Goal: Task Accomplishment & Management: Use online tool/utility

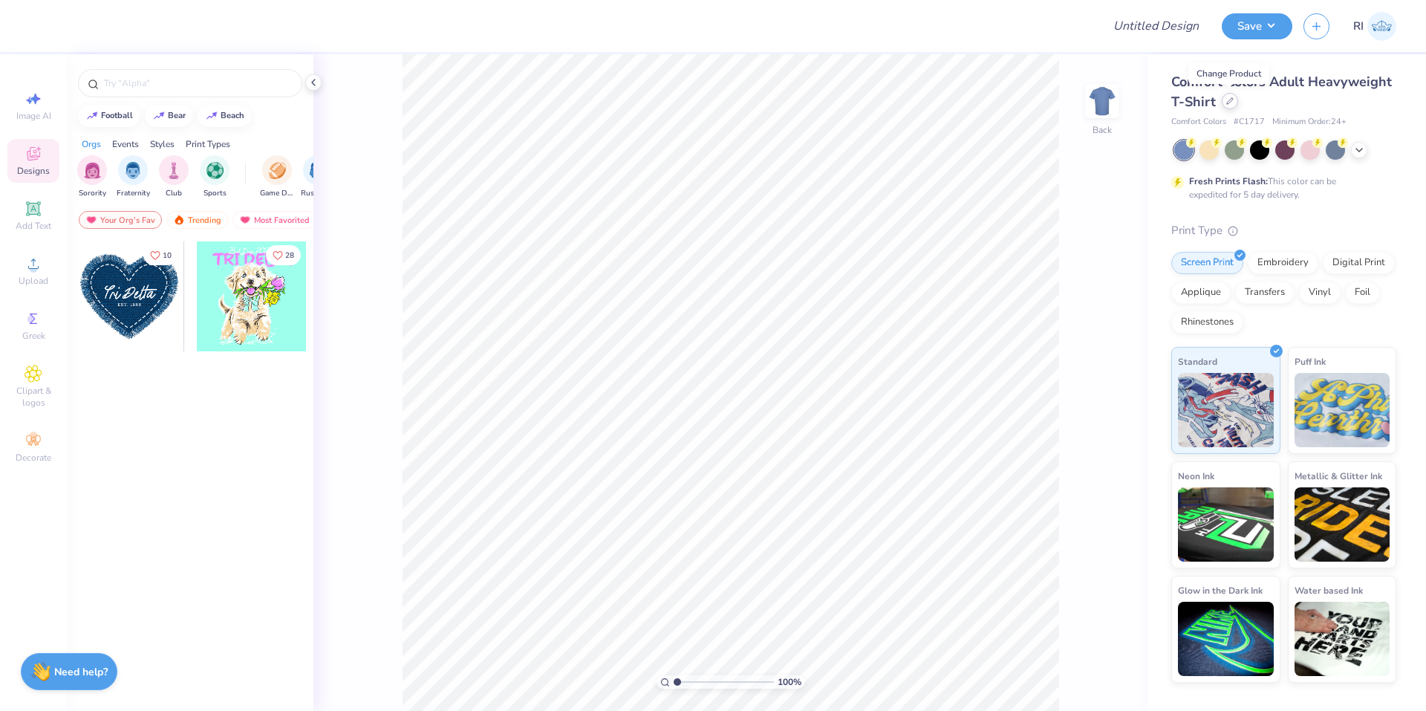
click at [1232, 100] on icon at bounding box center [1229, 100] width 7 height 7
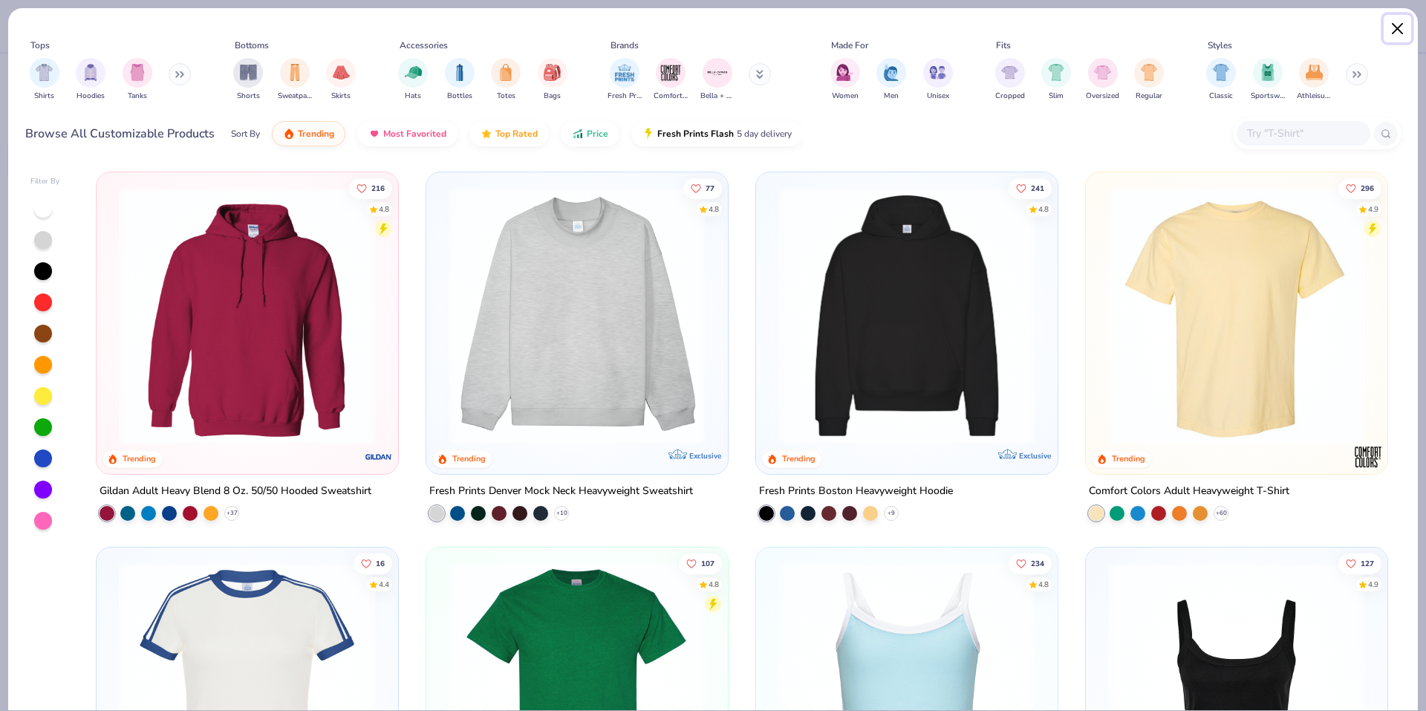
click at [1403, 23] on button "Close" at bounding box center [1398, 29] width 28 height 28
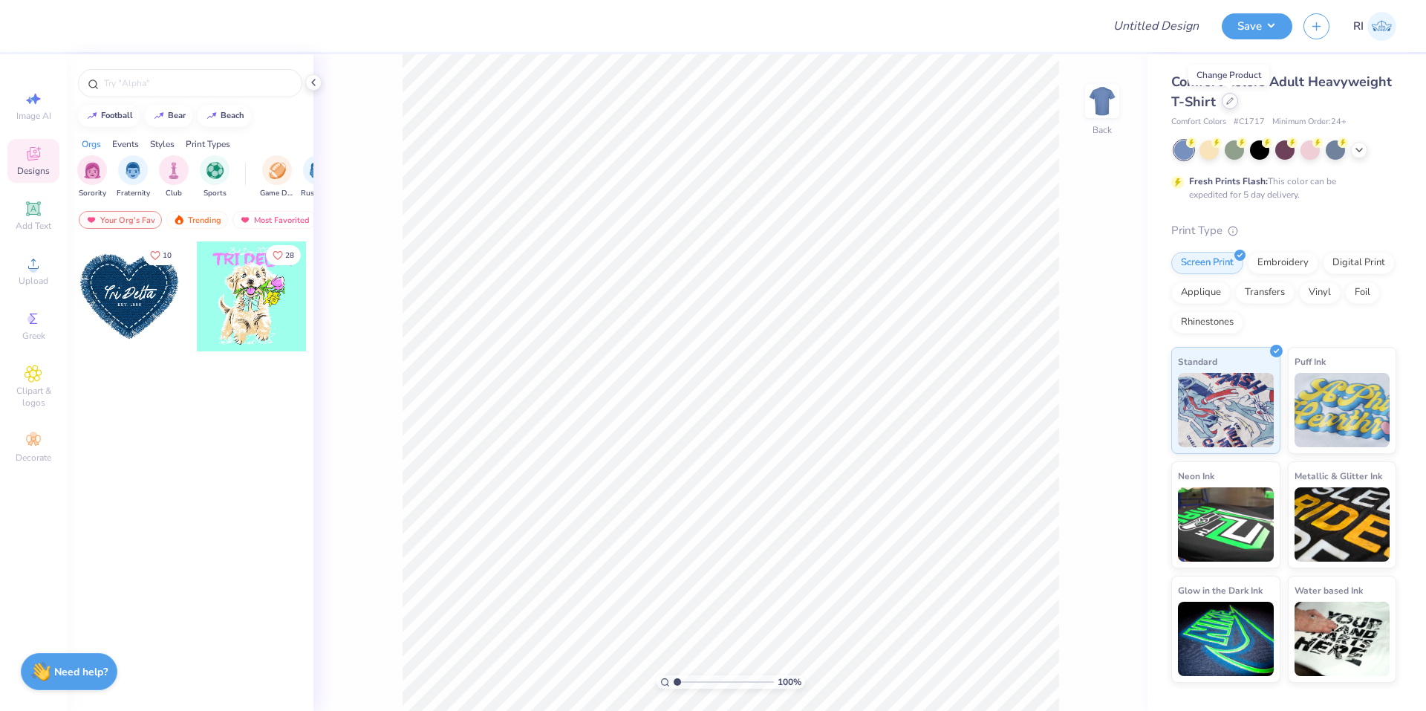
click at [1230, 105] on div at bounding box center [1230, 101] width 16 height 16
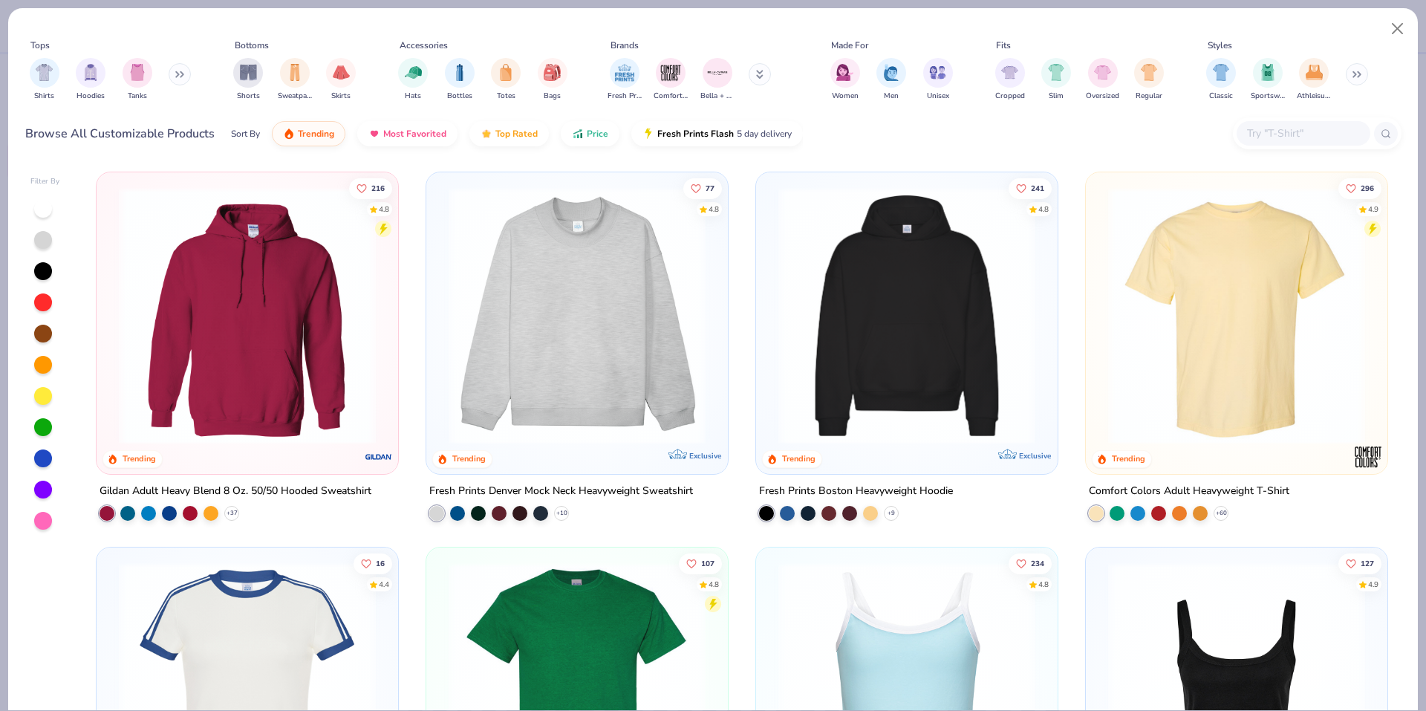
click at [1313, 135] on input "text" at bounding box center [1303, 133] width 114 height 17
paste input "G185"
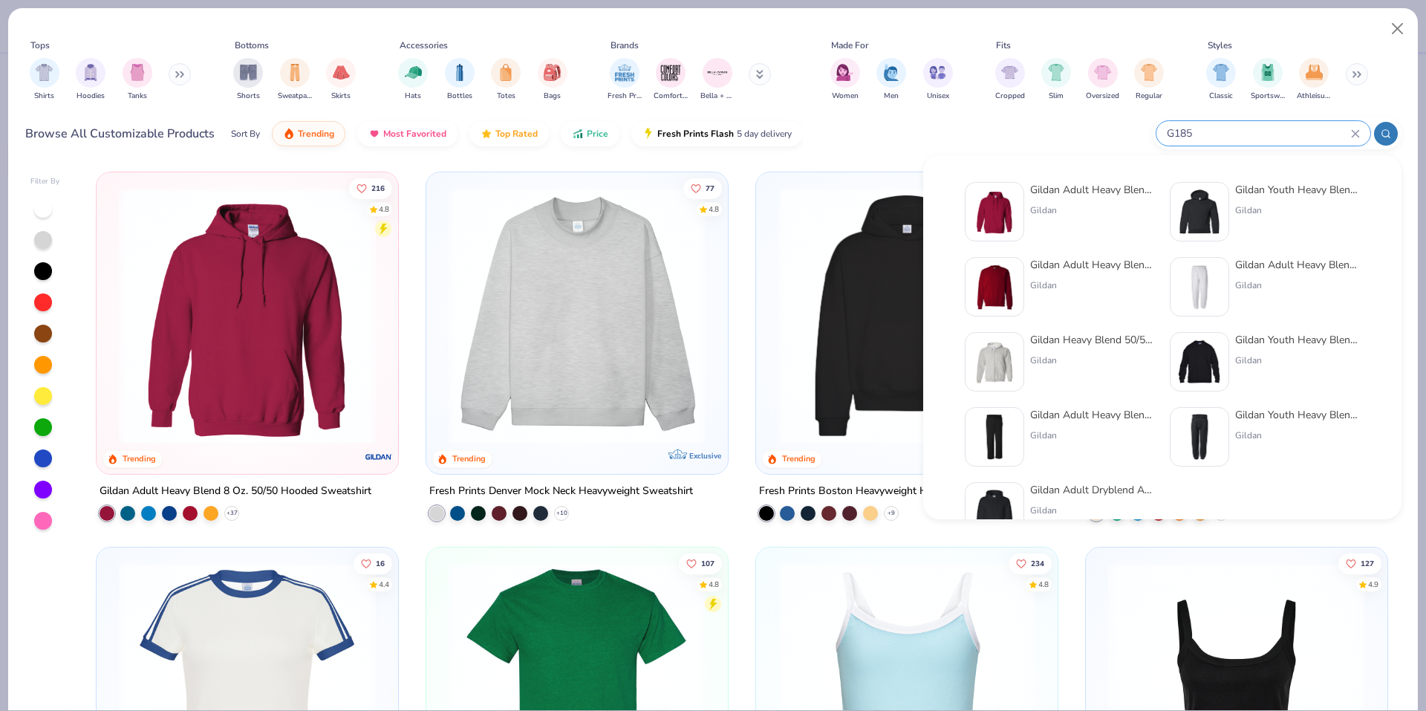
type input "G185"
click at [1016, 213] on img at bounding box center [995, 212] width 46 height 46
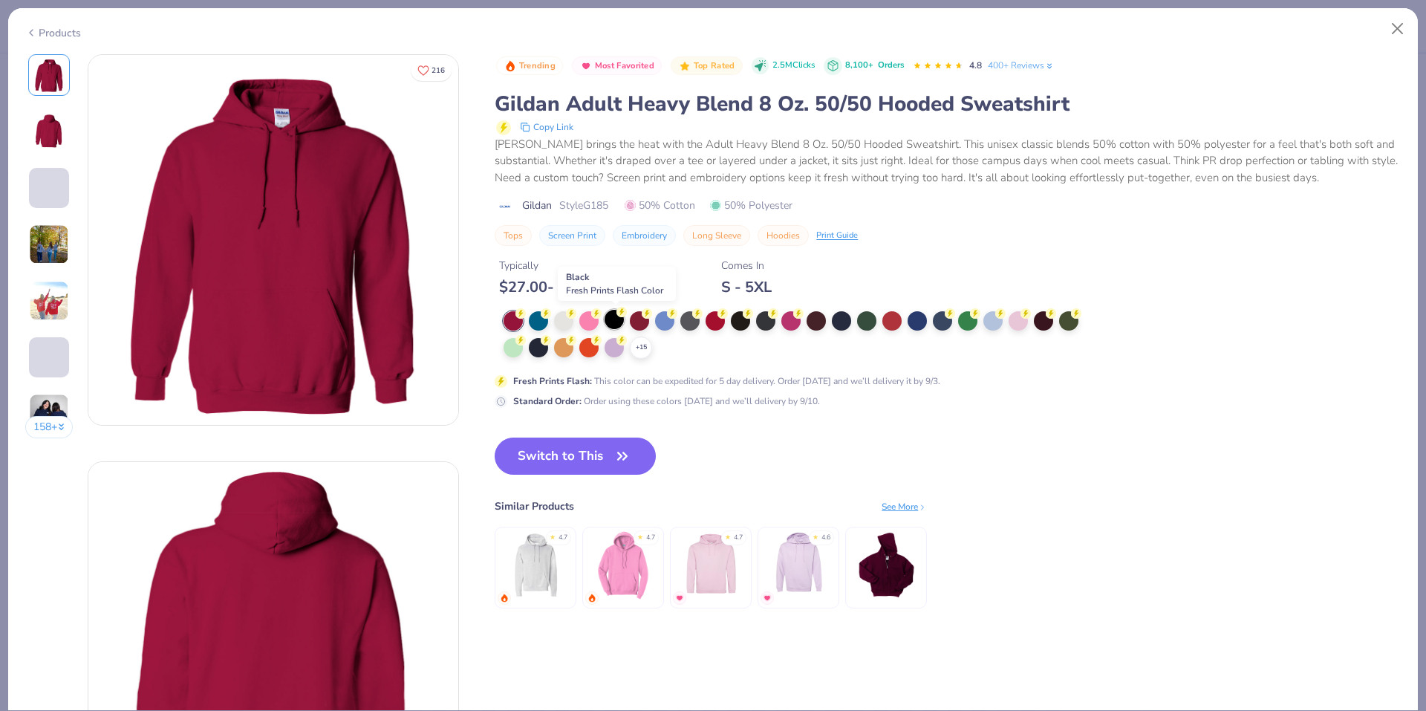
click at [614, 316] on div at bounding box center [614, 319] width 19 height 19
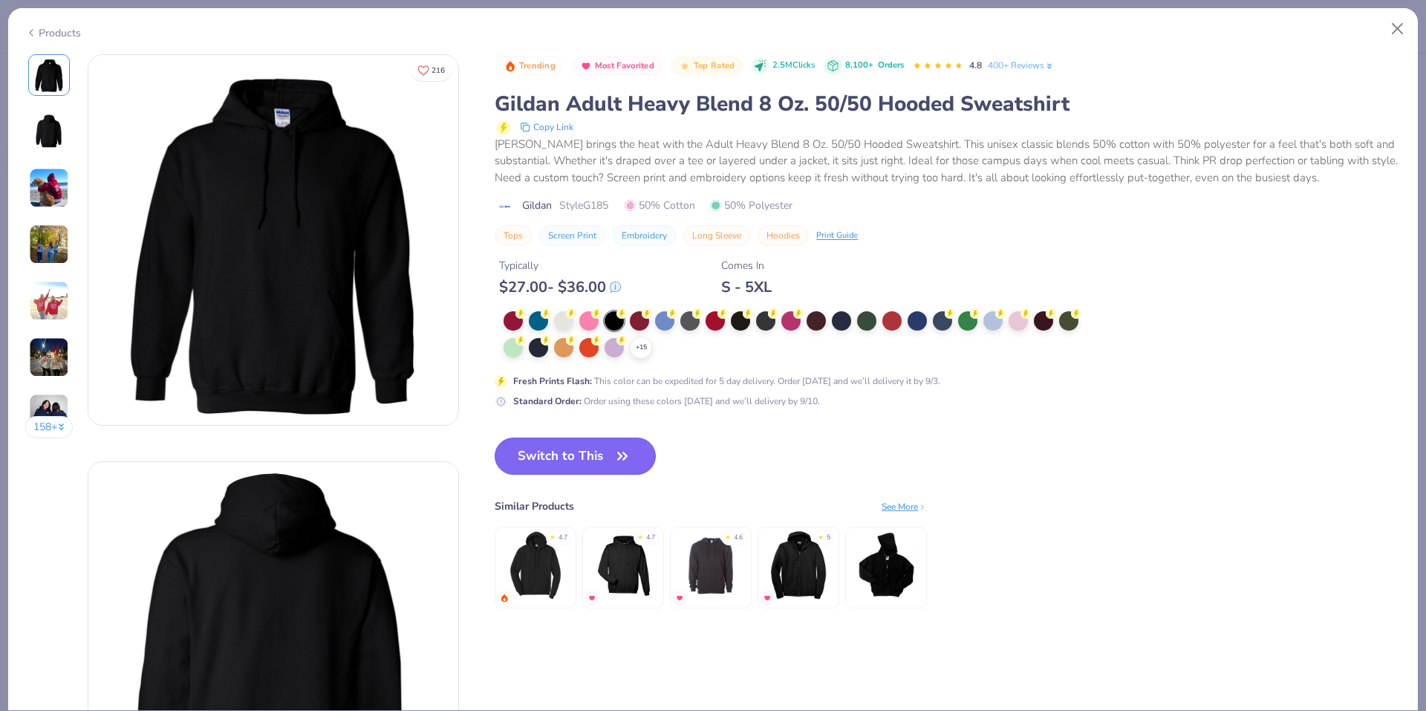
click at [562, 461] on button "Switch to This" at bounding box center [575, 456] width 161 height 37
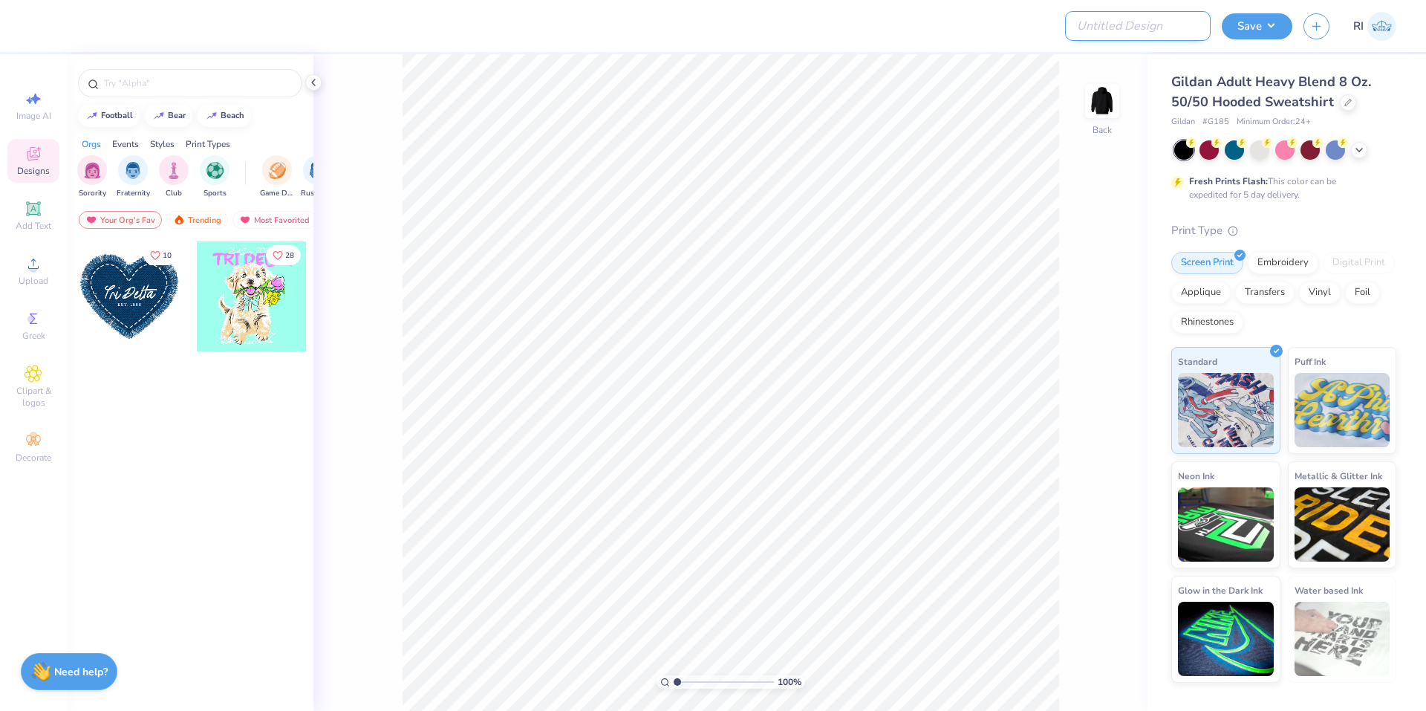
click at [1147, 32] on input "Design Title" at bounding box center [1138, 26] width 146 height 30
paste input "511552"
type input "511552A"
click at [38, 209] on icon at bounding box center [32, 208] width 11 height 11
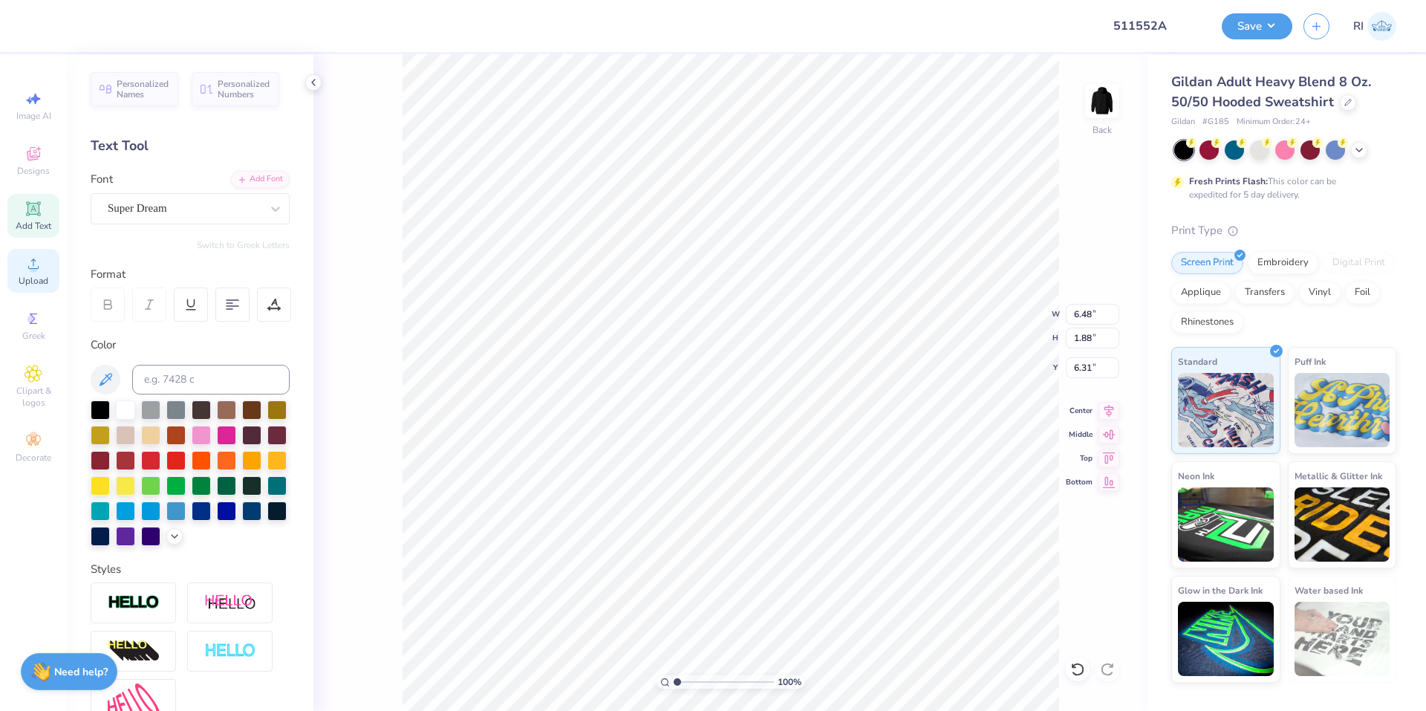
click at [42, 276] on span "Upload" at bounding box center [34, 281] width 30 height 12
click at [246, 175] on div "Add Font" at bounding box center [260, 177] width 59 height 17
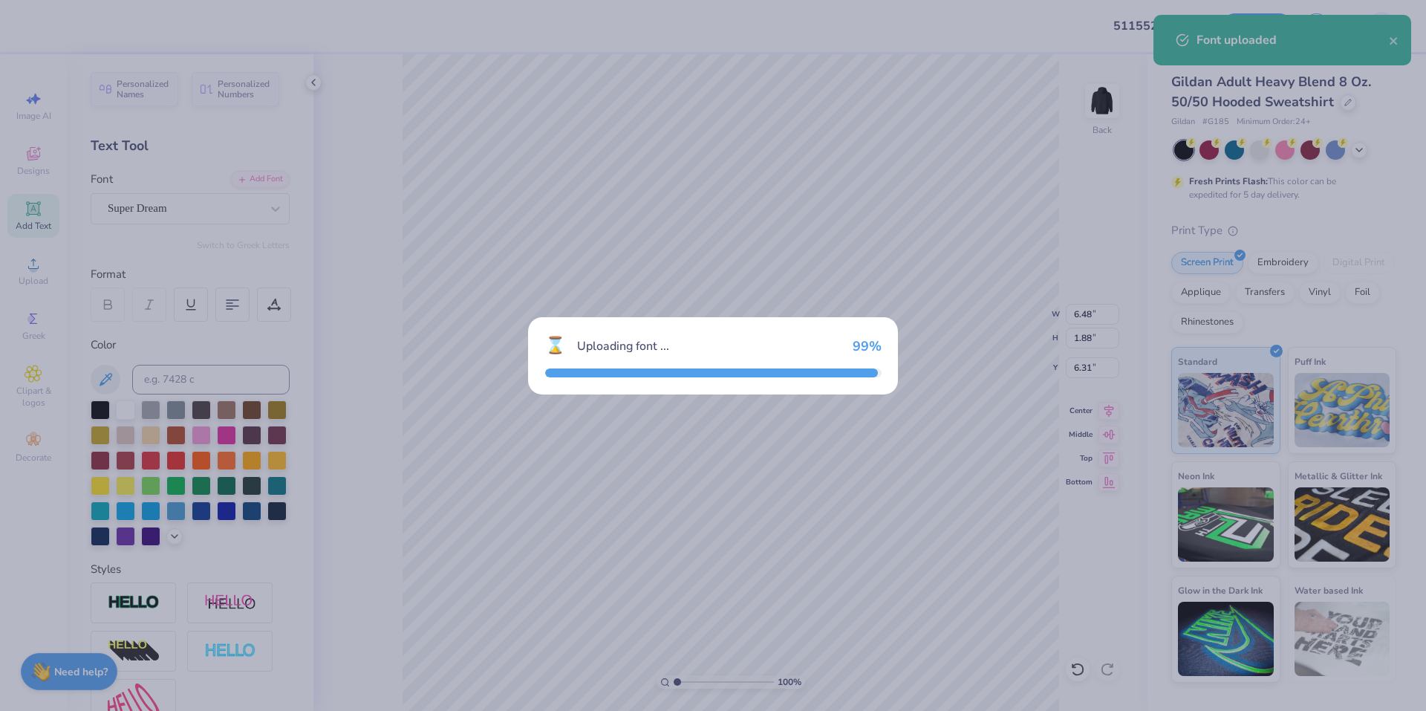
type input "4.84"
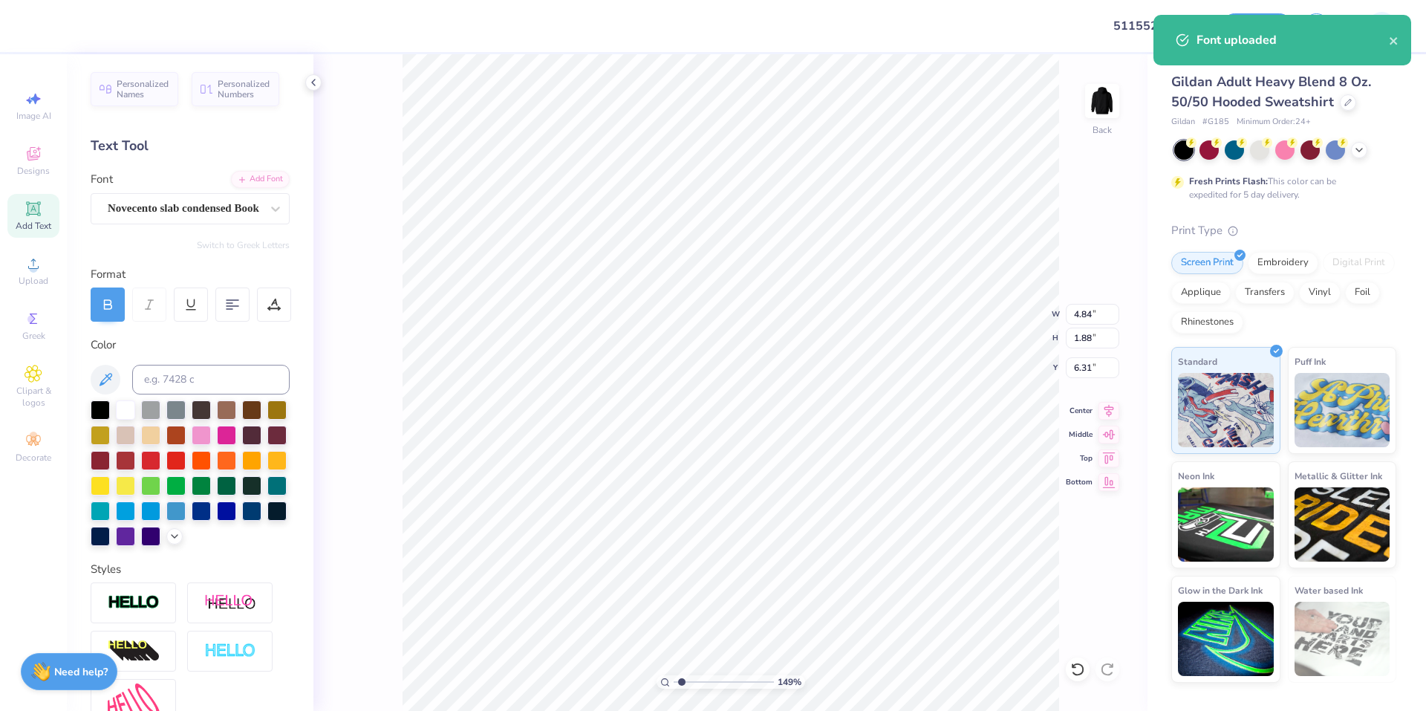
scroll to position [13, 2]
type input "1.49212329151837"
type textarea "K"
type input "1.49212329151837"
type textarea "KK"
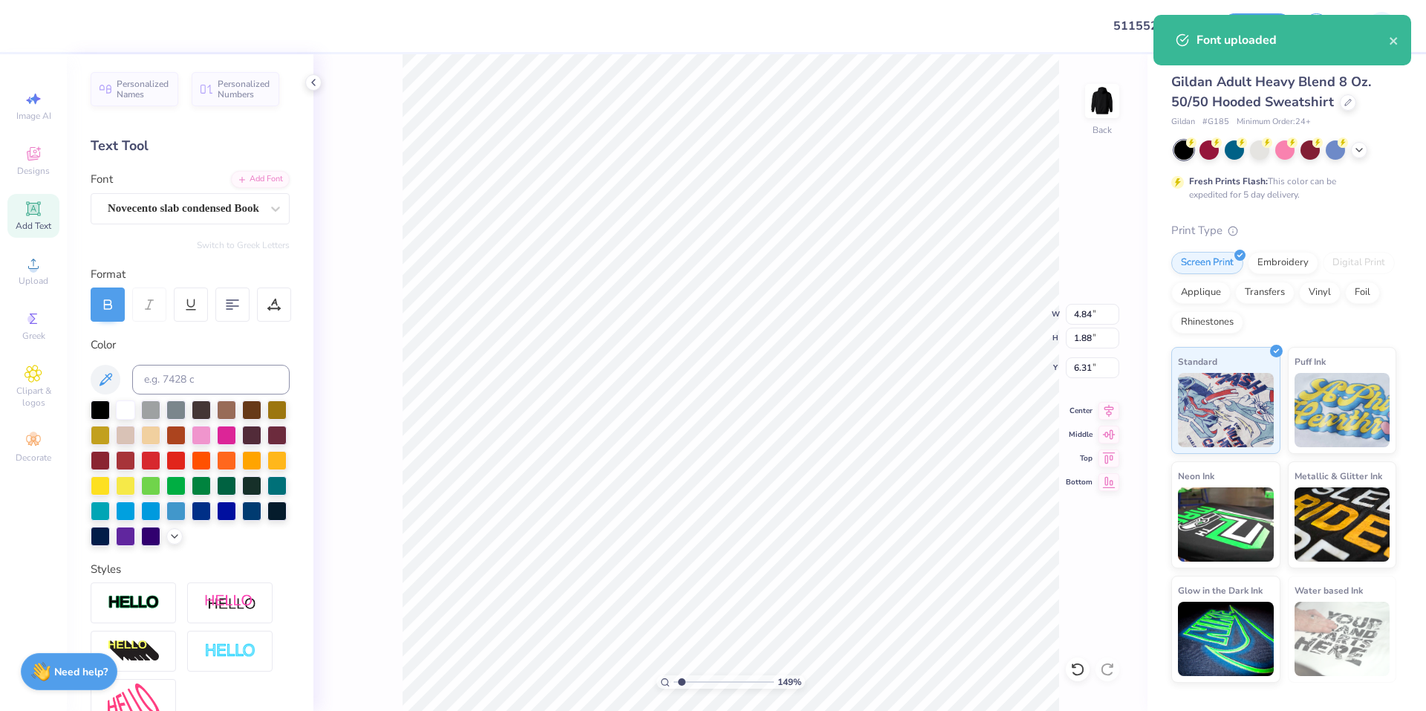
type input "1.49212329151837"
type textarea "KKG"
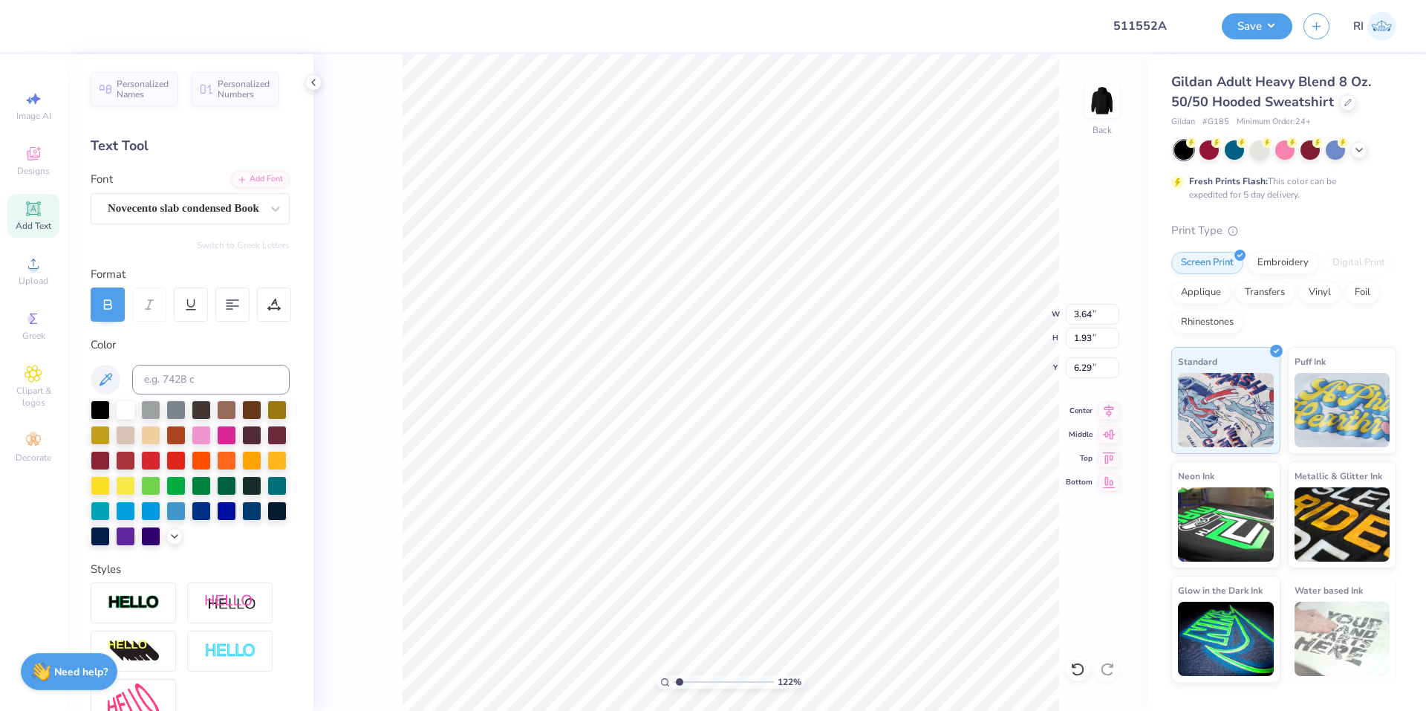
type input "1.22152498603932"
type input "3.00"
click at [212, 371] on input at bounding box center [210, 380] width 157 height 30
paste input
type input "2.01445811466782"
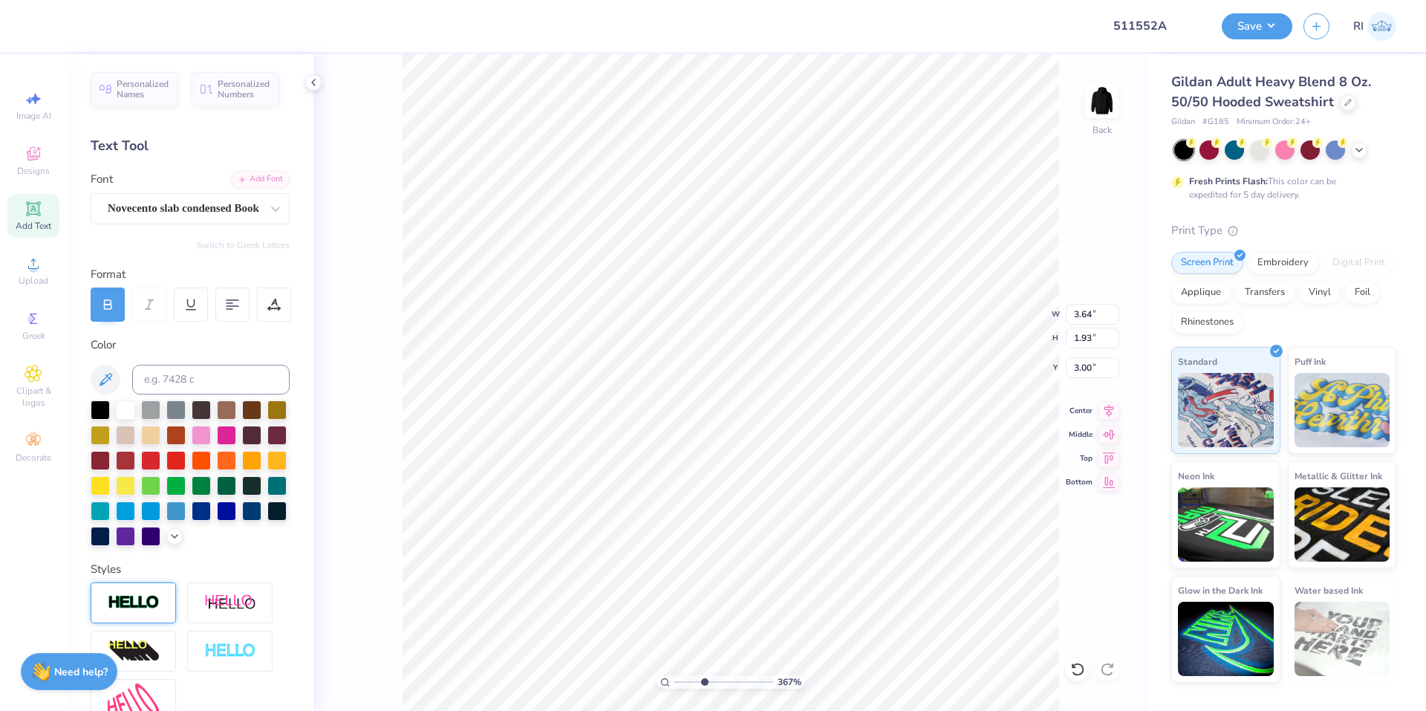
click at [152, 611] on img at bounding box center [134, 602] width 52 height 17
type input "3.6716840780171"
type input "3.67"
type input "1.96"
type input "2.98"
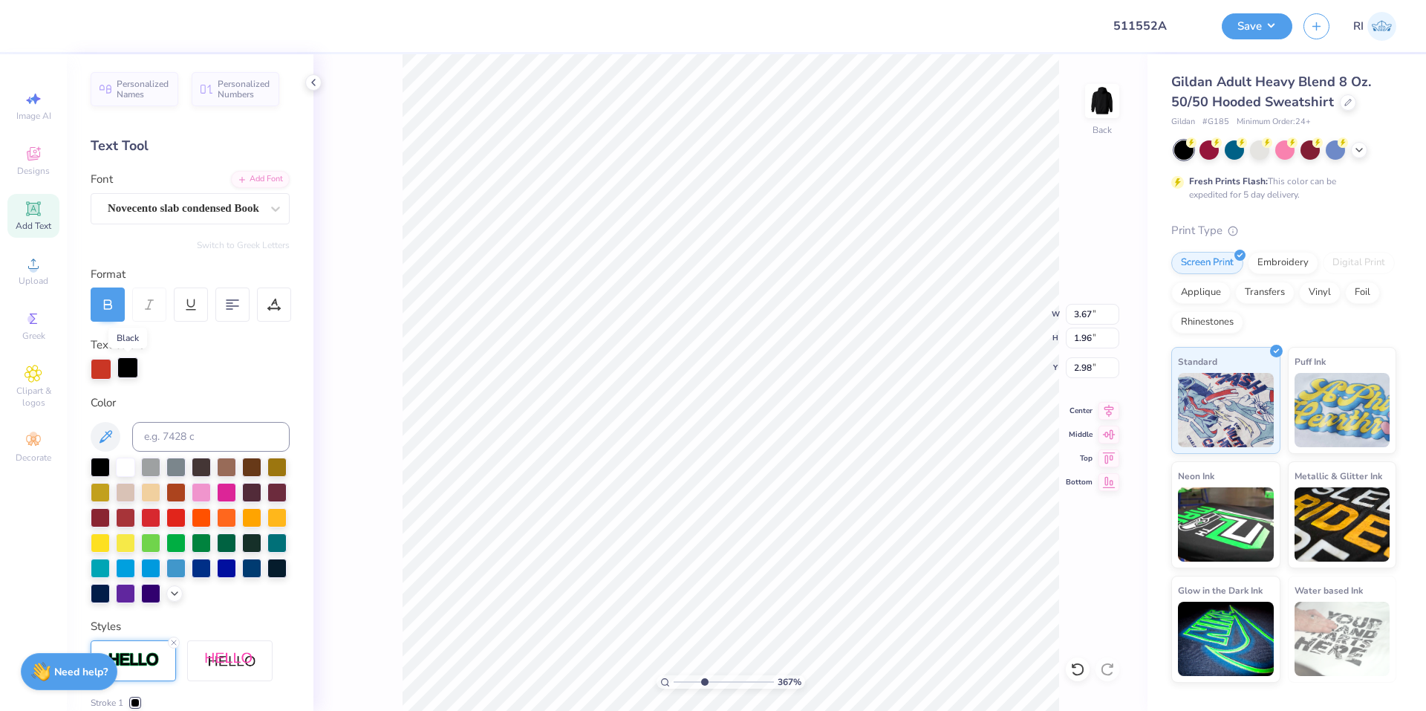
click at [132, 373] on div at bounding box center [127, 367] width 21 height 21
click at [124, 464] on div at bounding box center [125, 467] width 19 height 19
type input "3.6716840780171"
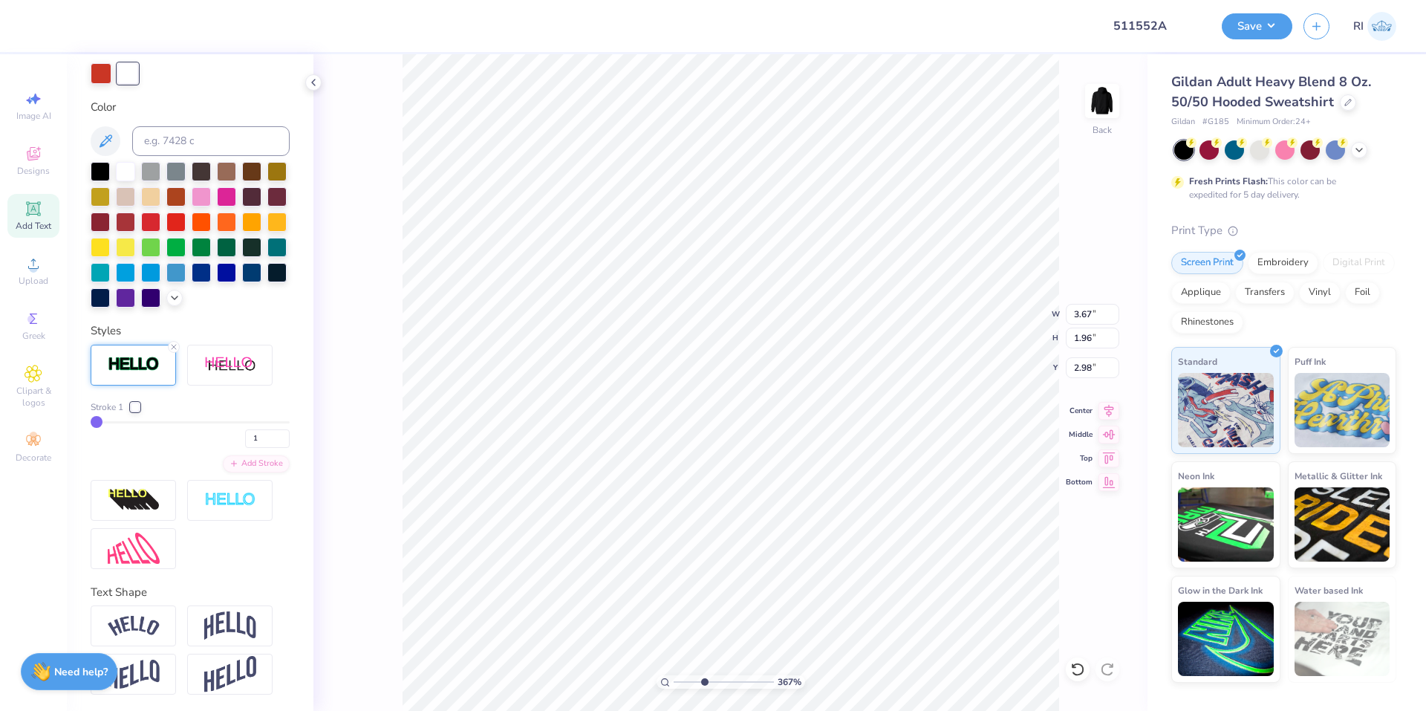
scroll to position [297, 0]
drag, startPoint x: 256, startPoint y: 458, endPoint x: 227, endPoint y: 422, distance: 45.9
click at [236, 446] on div "1" at bounding box center [190, 433] width 199 height 27
type input "2"
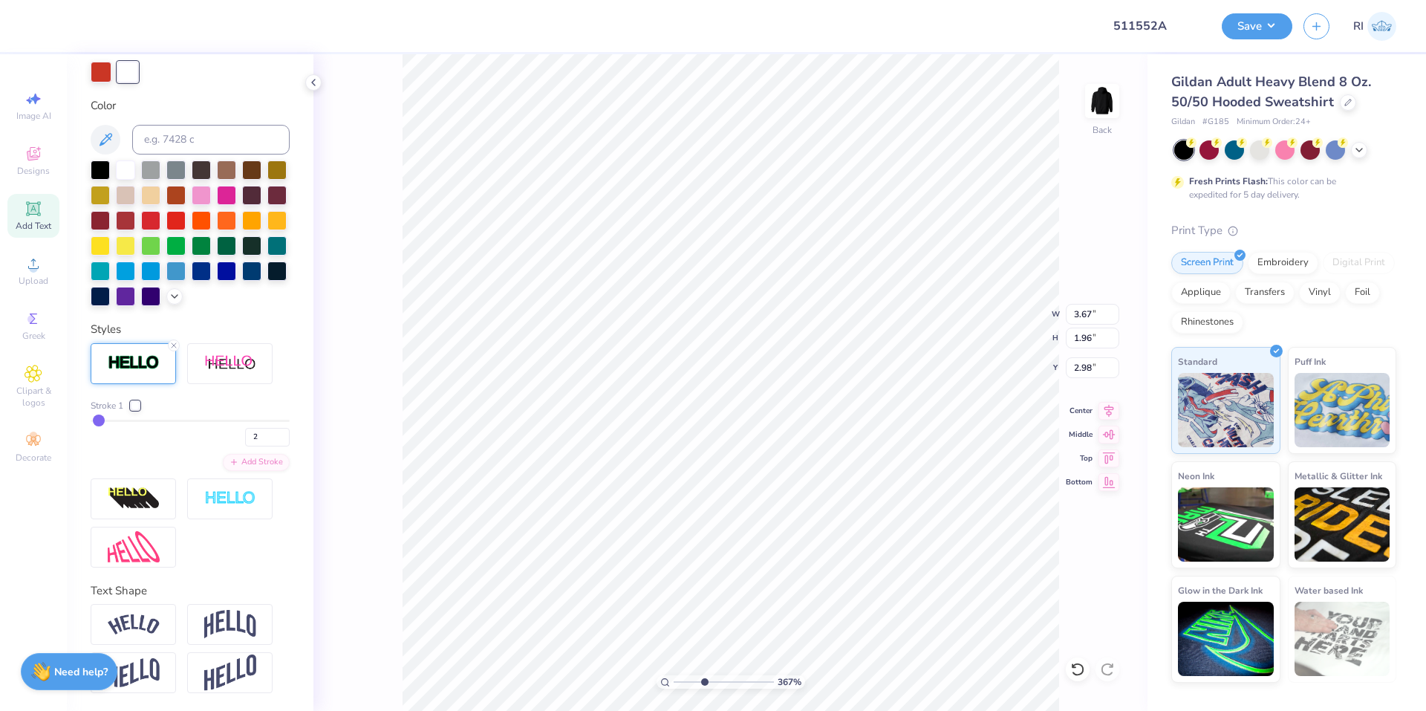
click at [228, 420] on div "Stroke 1 2 Add Stroke" at bounding box center [190, 455] width 199 height 224
click at [41, 269] on icon at bounding box center [34, 264] width 18 height 18
click at [53, 260] on div "Upload" at bounding box center [33, 271] width 52 height 44
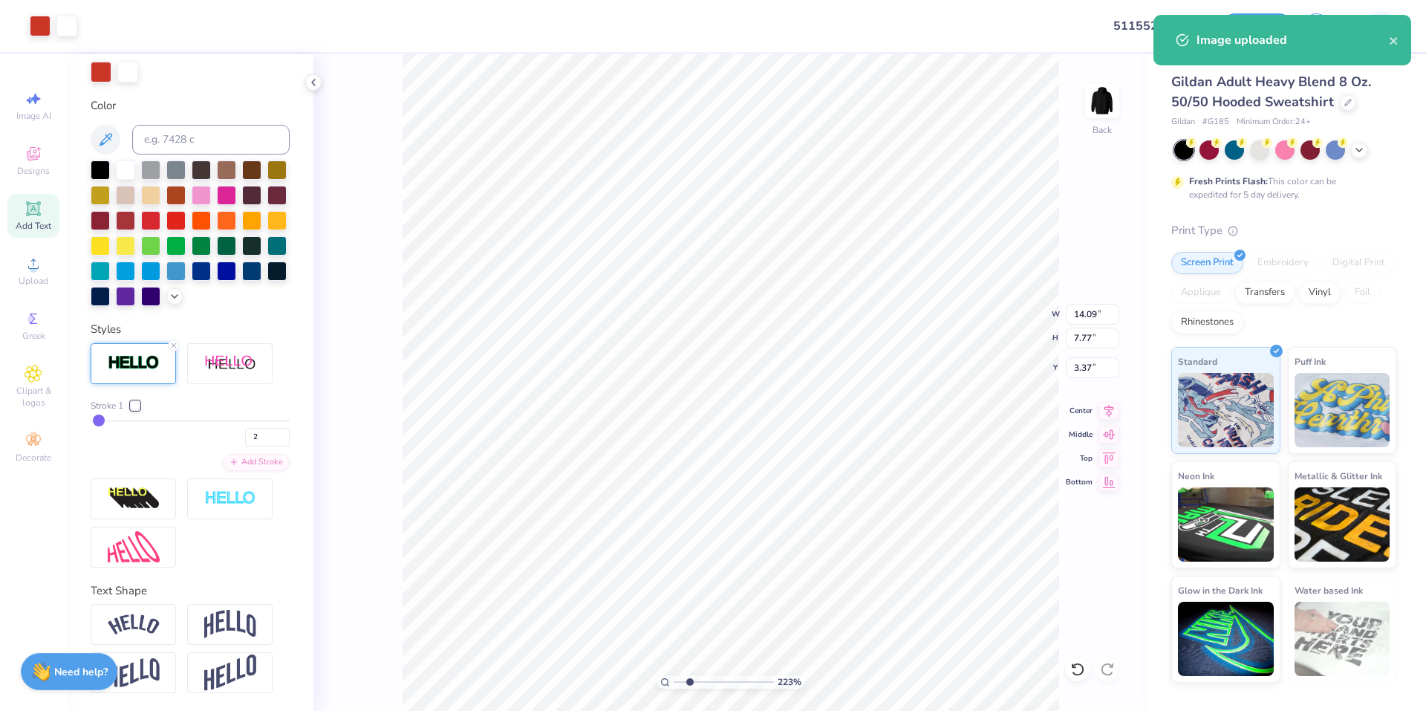
type input "2.22643191709162"
type input "5.48"
type input "2.22643191709162"
type input "3.71"
type input "2.00"
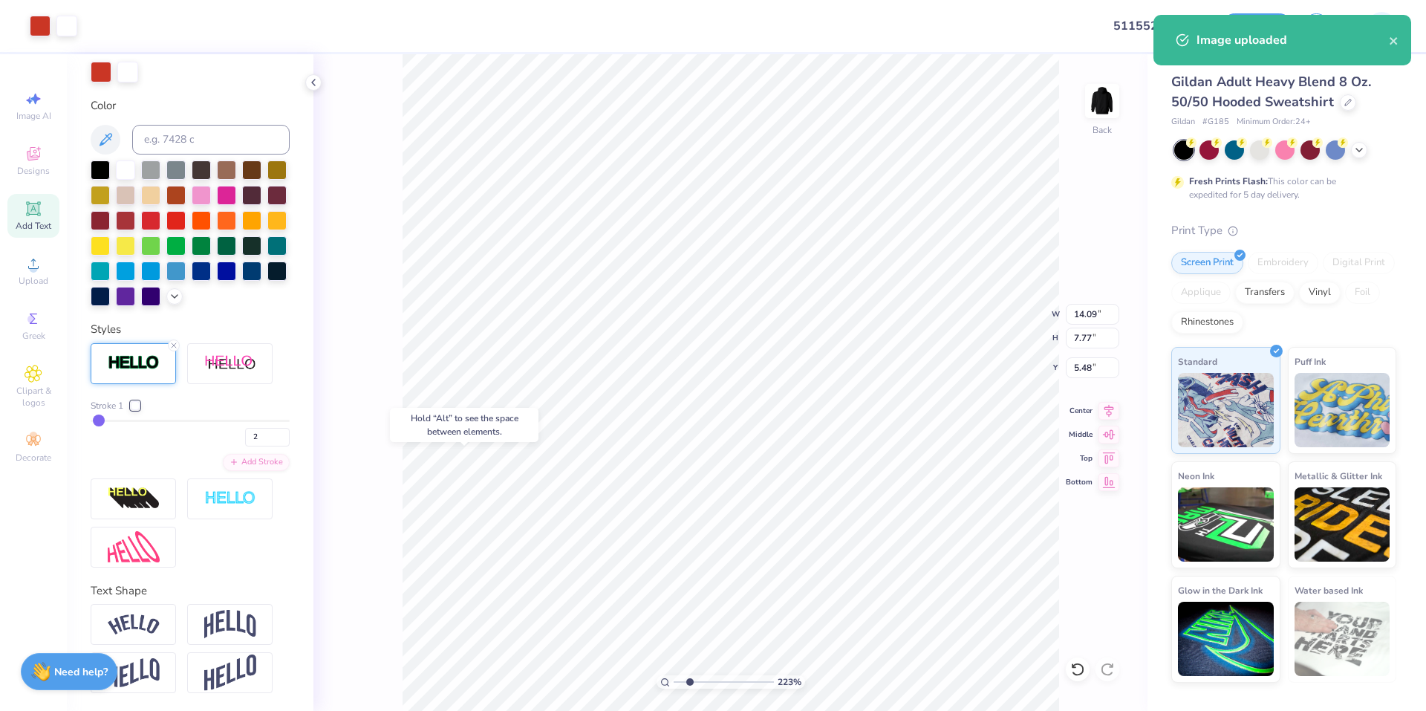
type input "2.96"
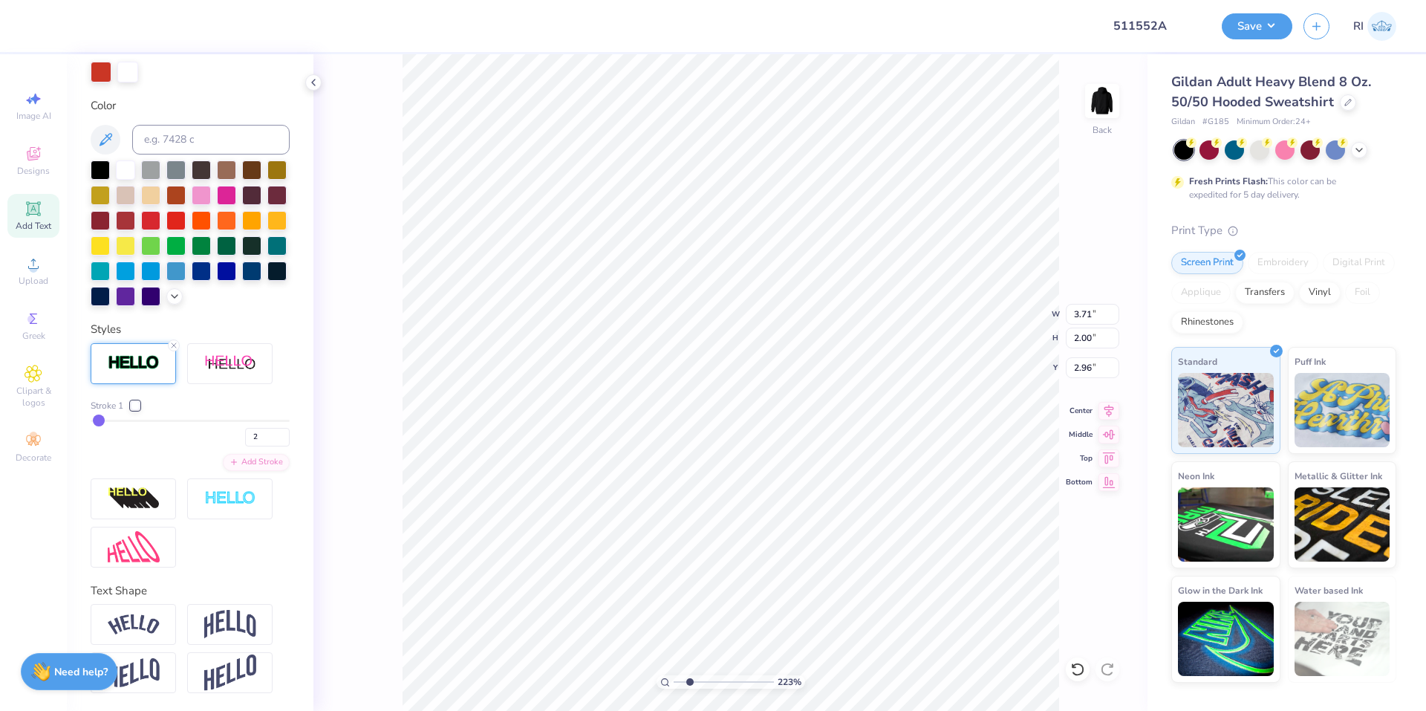
type input "2.22643191709162"
type input "14.09"
type input "7.77"
type input "5.48"
click at [1092, 337] on input "7.77" at bounding box center [1092, 338] width 53 height 21
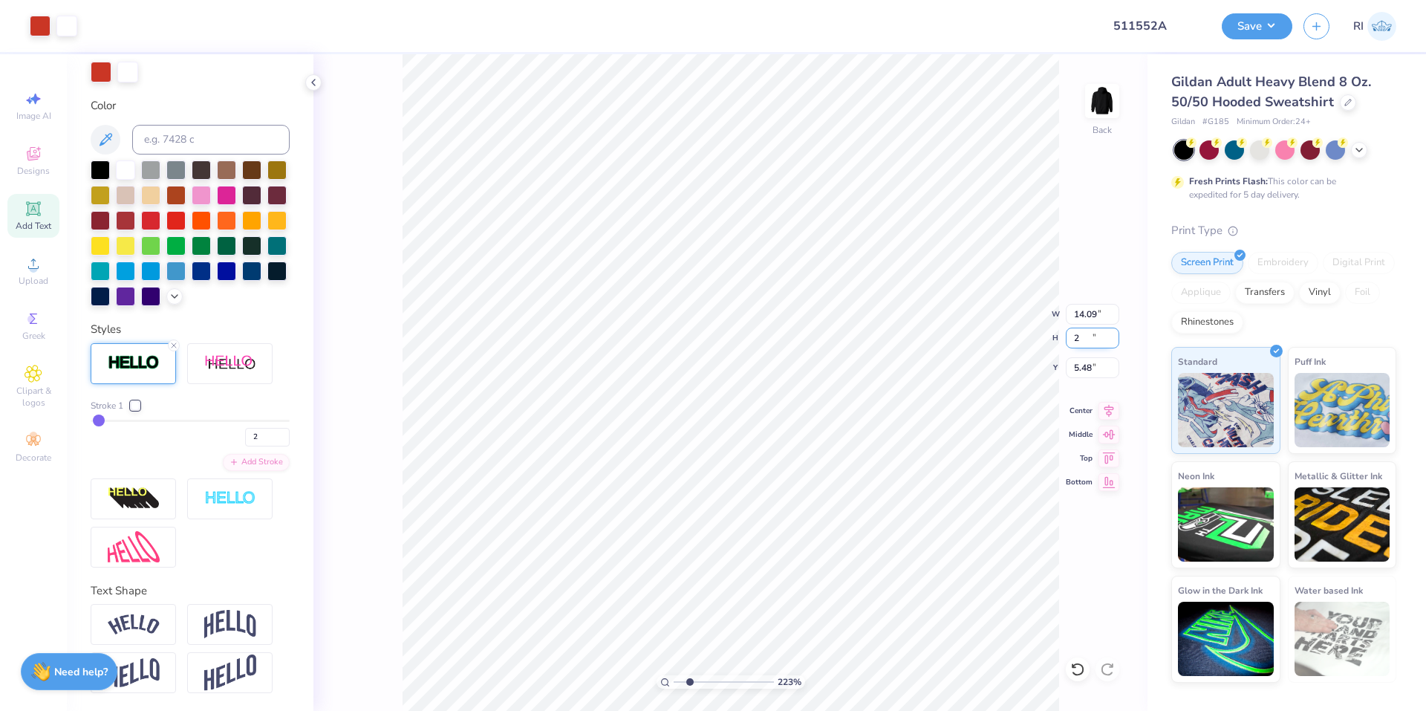
type input "2"
type input "2.22643191709162"
type input "3.63"
type input "2.00"
type input "8.36"
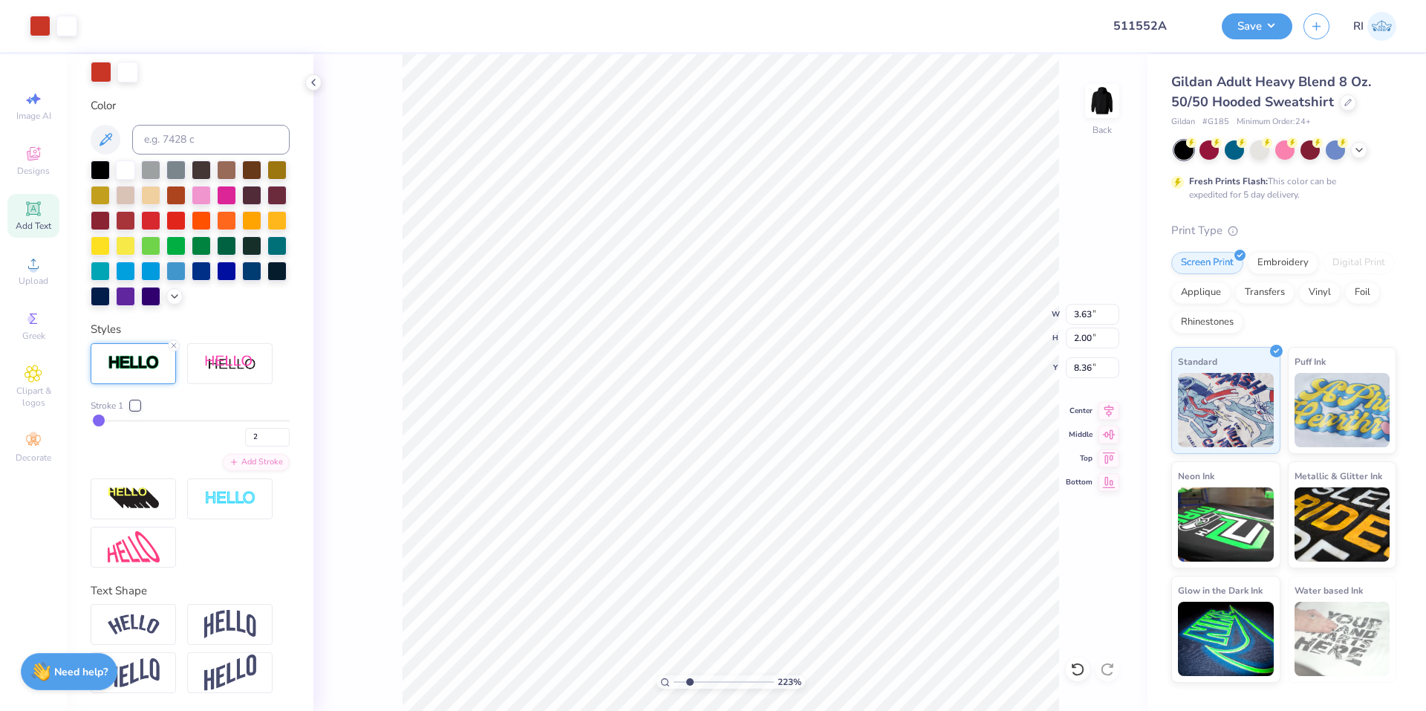
type input "2.22643191709162"
type input "3.00"
type input "3.00581987268404"
type input "6.14"
type input "3.00581987268404"
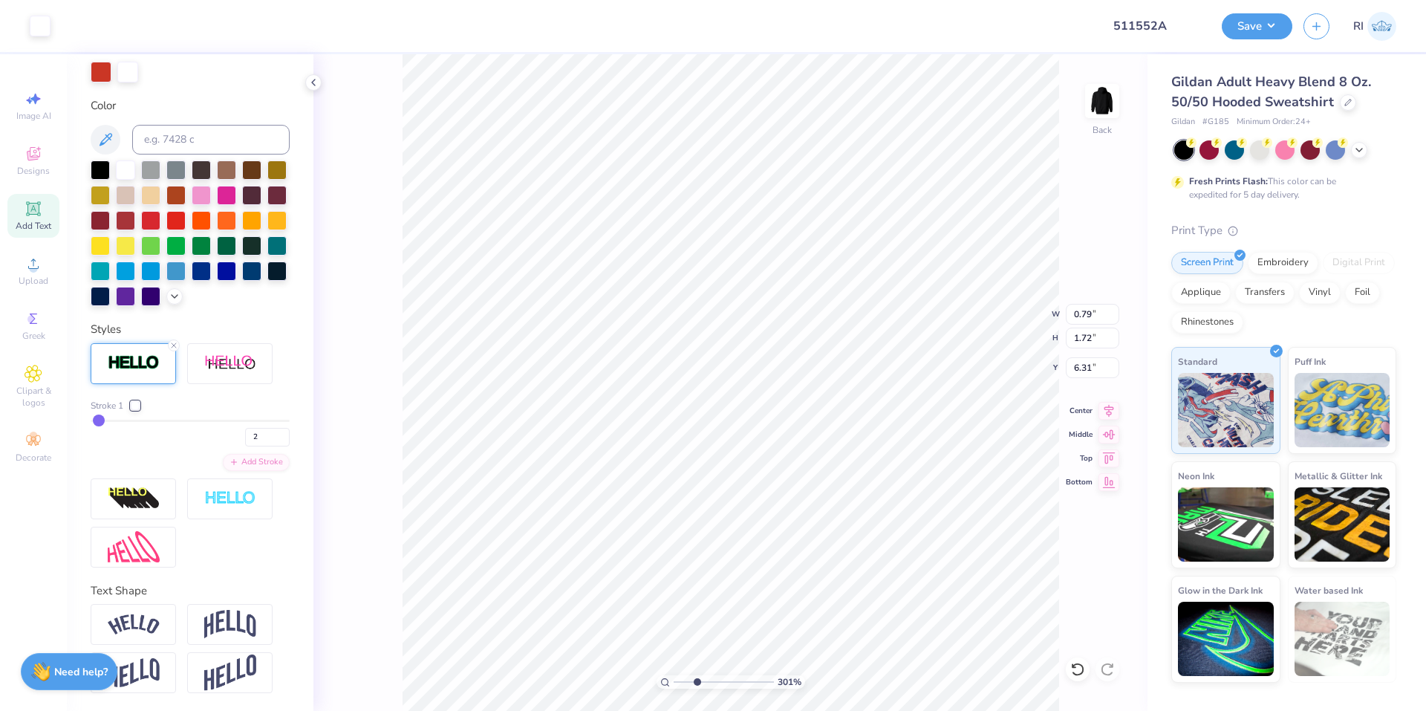
type input "5.91"
click at [1073, 666] on icon at bounding box center [1074, 665] width 3 height 3
type input "4.95699908144427"
type input "2.09"
type input "4.95699908144427"
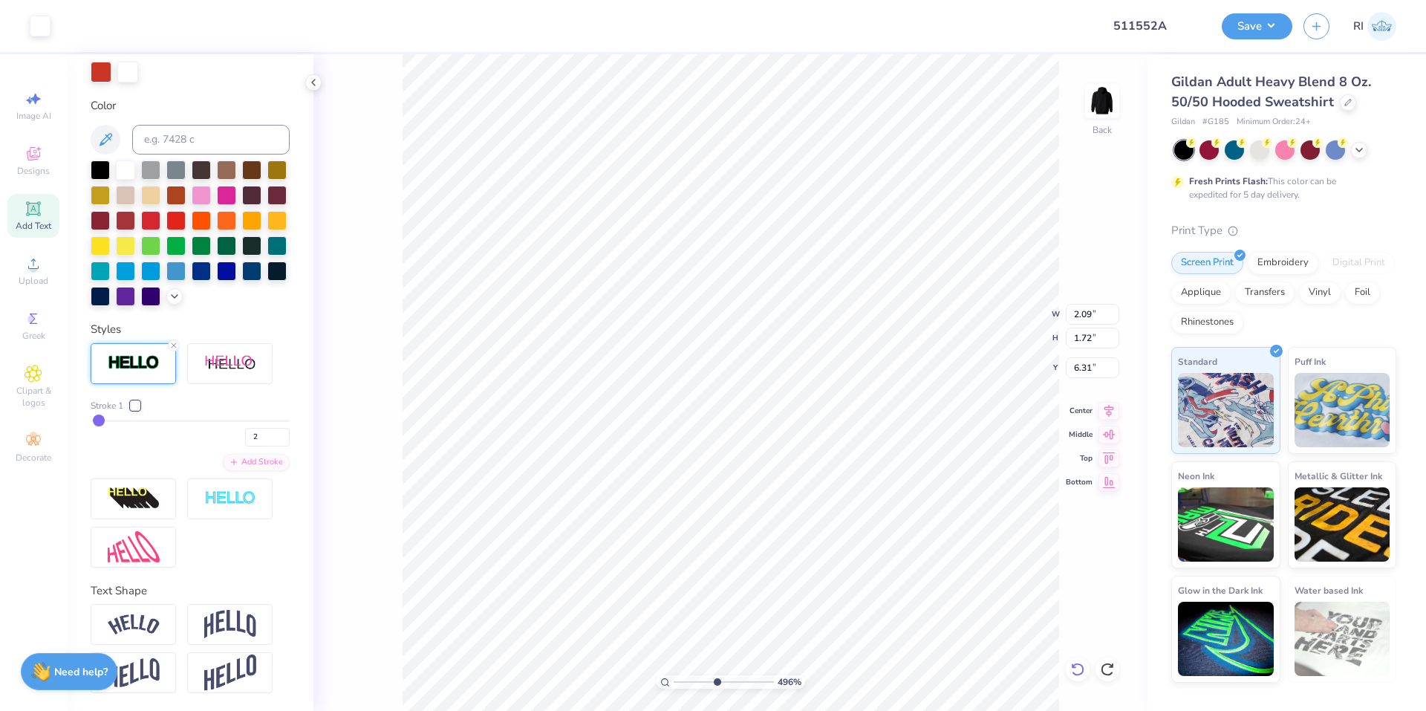
type input "3.24"
type input "3.10"
type input "4.05804149575102"
drag, startPoint x: 253, startPoint y: 437, endPoint x: 239, endPoint y: 432, distance: 14.1
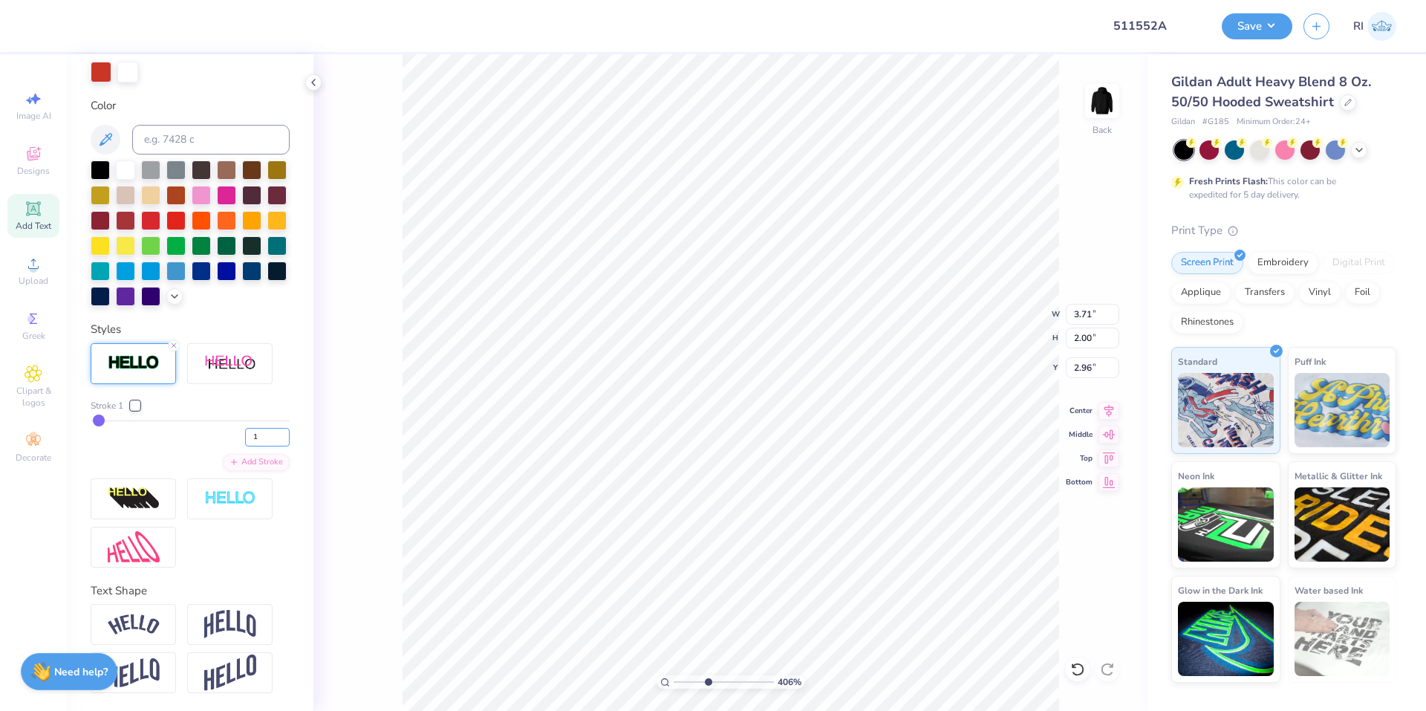
click at [245, 435] on input "1" at bounding box center [267, 437] width 45 height 19
type input "1"
click at [243, 410] on div "Stroke 1" at bounding box center [190, 405] width 199 height 13
type input "4.05804149575102"
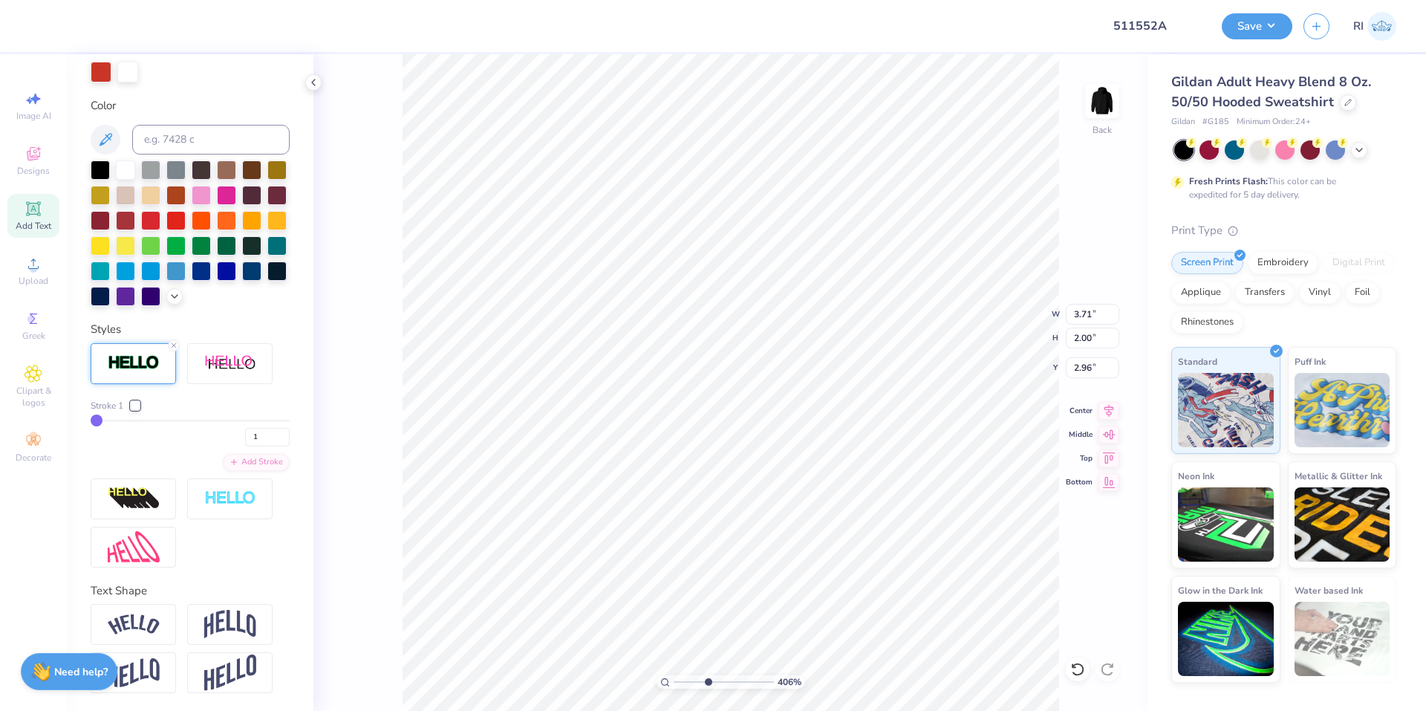
type input "3.67"
type input "1.96"
type input "2.98"
type input "6.69225330157202"
type input "3.15"
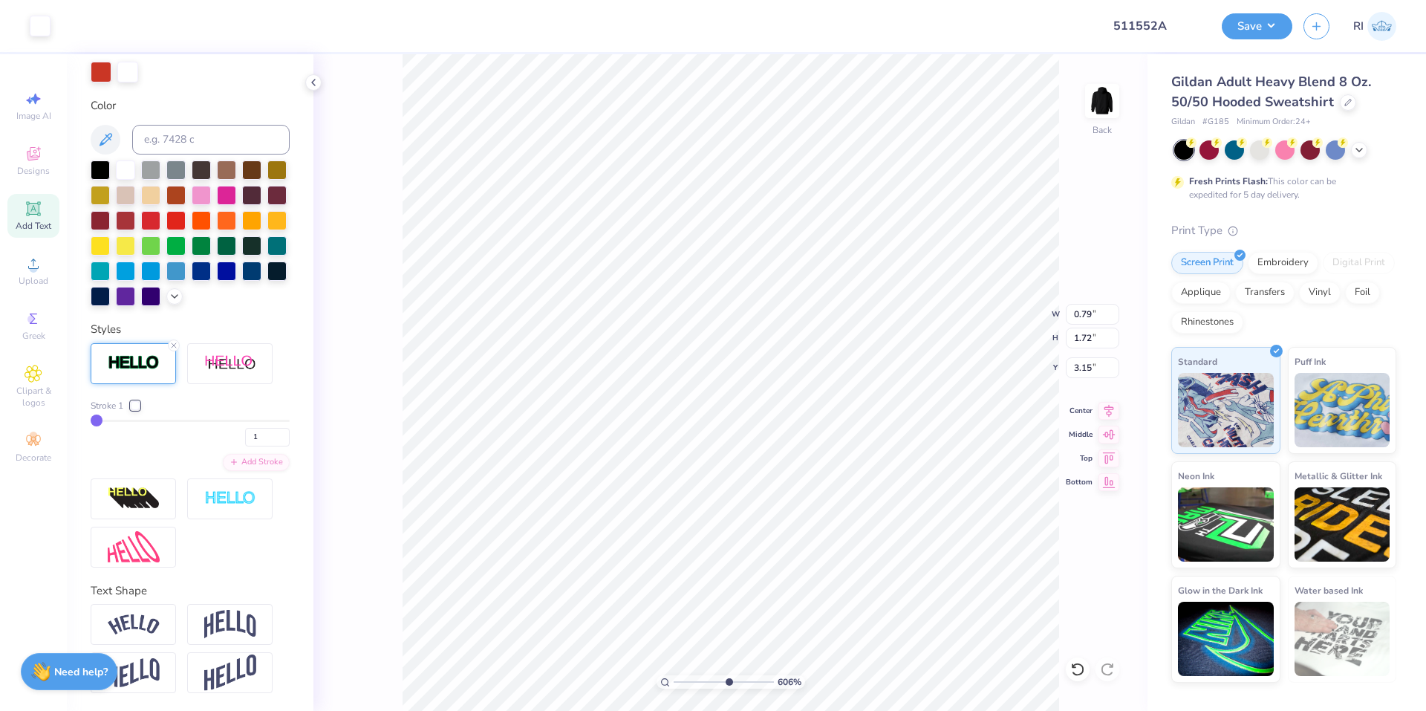
type input "6.05509823375815"
type input "0.83"
type input "1.65"
type input "3.11"
type input "9.98566702401634"
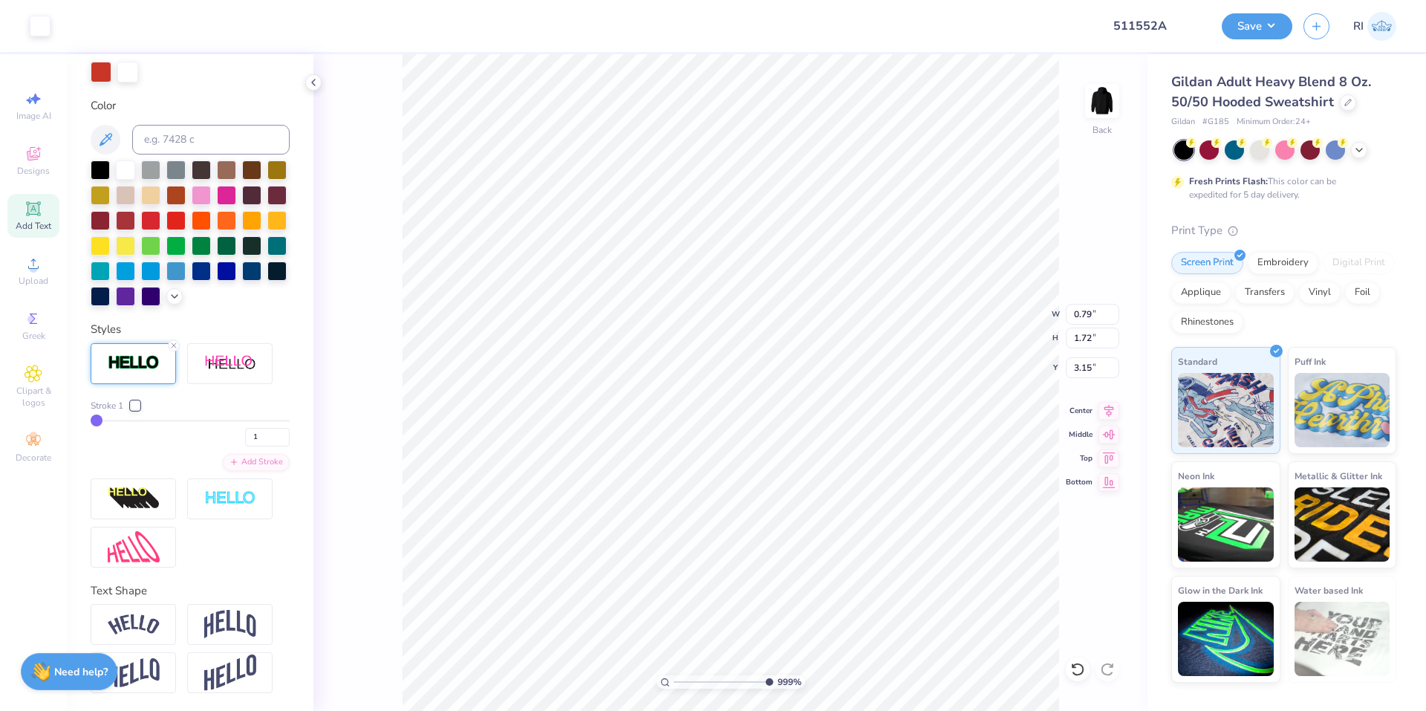
type input "3.11"
type input "9.98566702401634"
type input "0.81"
type input "3.10"
type input "9.98566702401634"
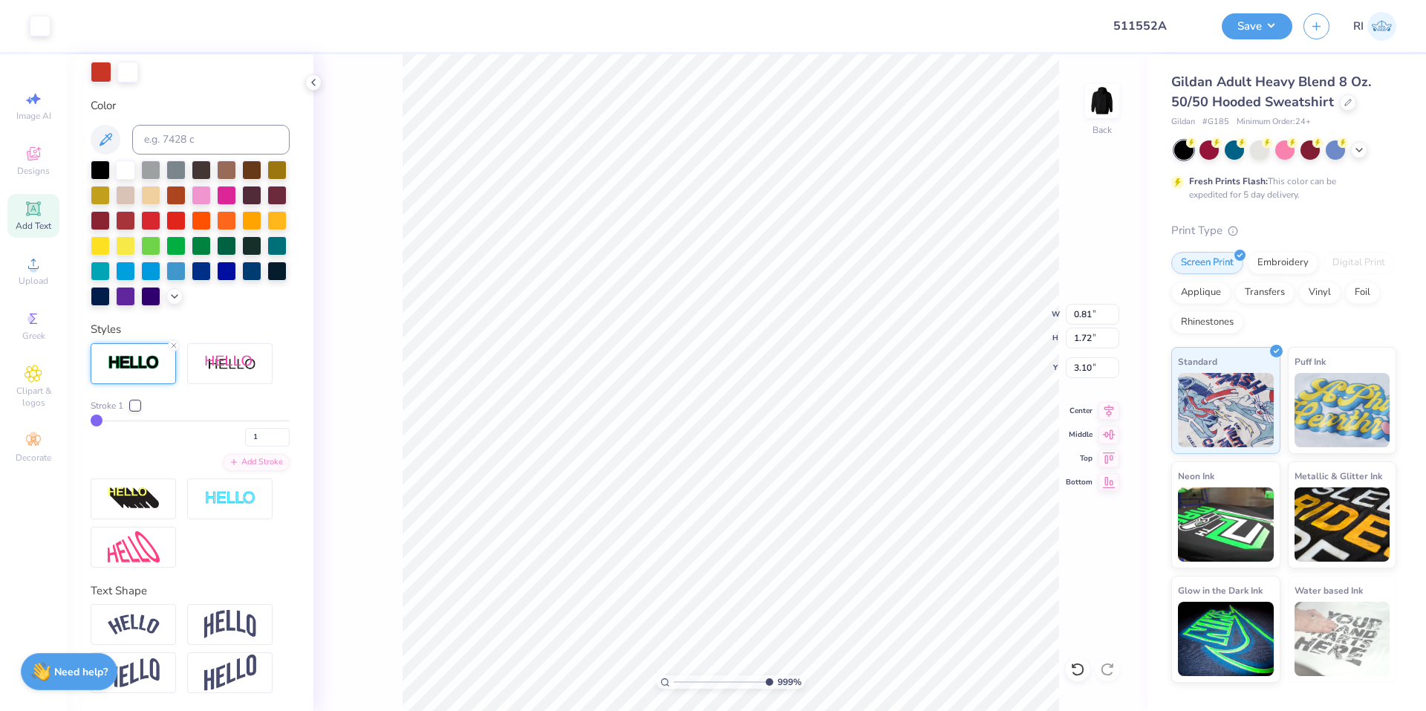
type input "3.11"
type input "7.39645378545817"
type input "0.79"
type input "7.39645378545817"
type input "3.67"
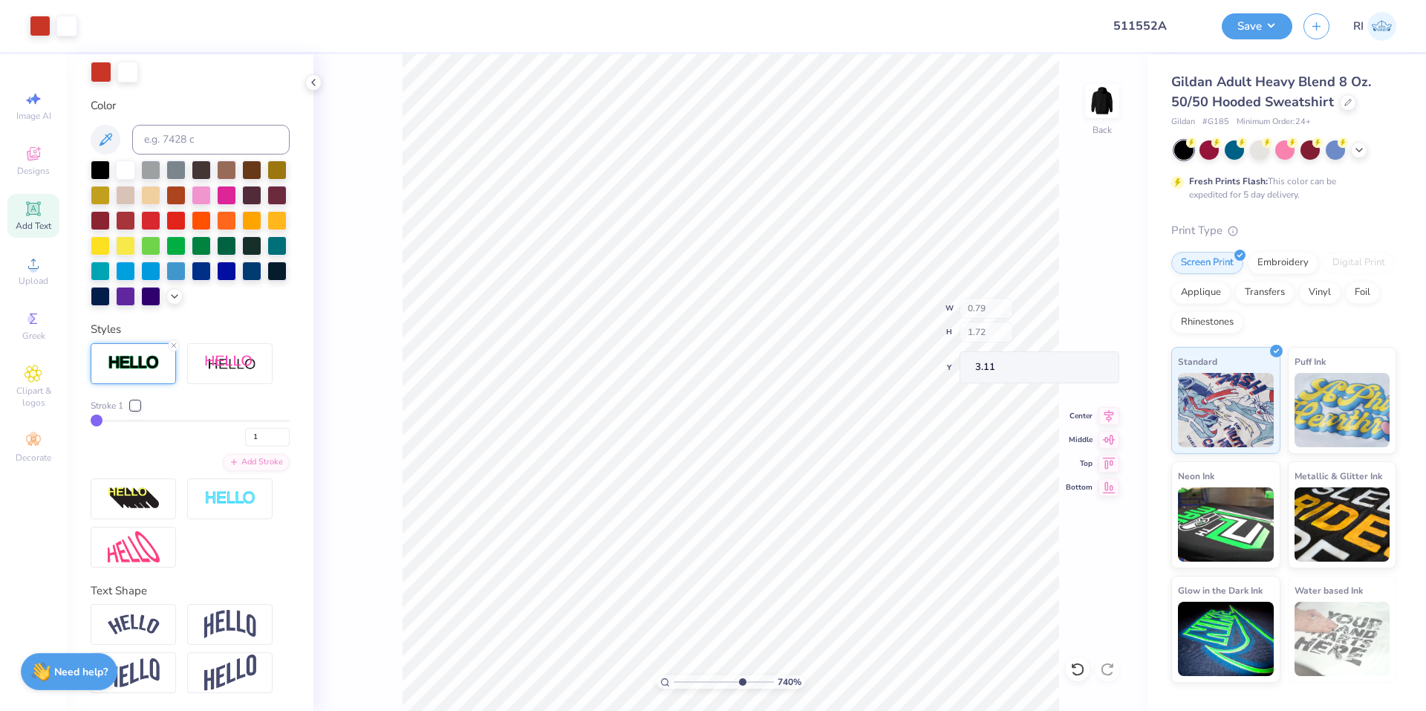
type input "1.96"
type input "2.98"
click at [1079, 662] on icon at bounding box center [1077, 669] width 15 height 15
click at [38, 270] on icon at bounding box center [34, 264] width 18 height 18
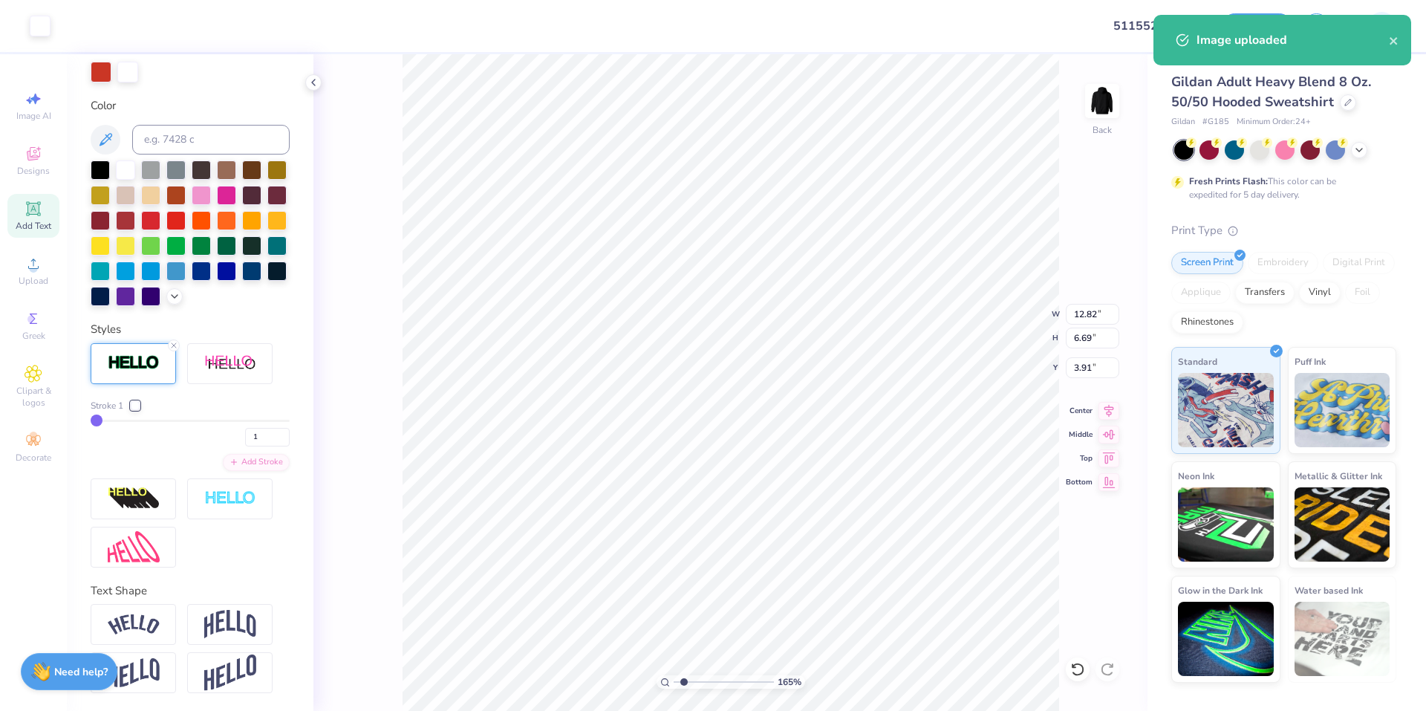
type input "1.64913377760654"
type input "5.42"
type input "2.83"
type input "1.64913377760654"
type input "3.13"
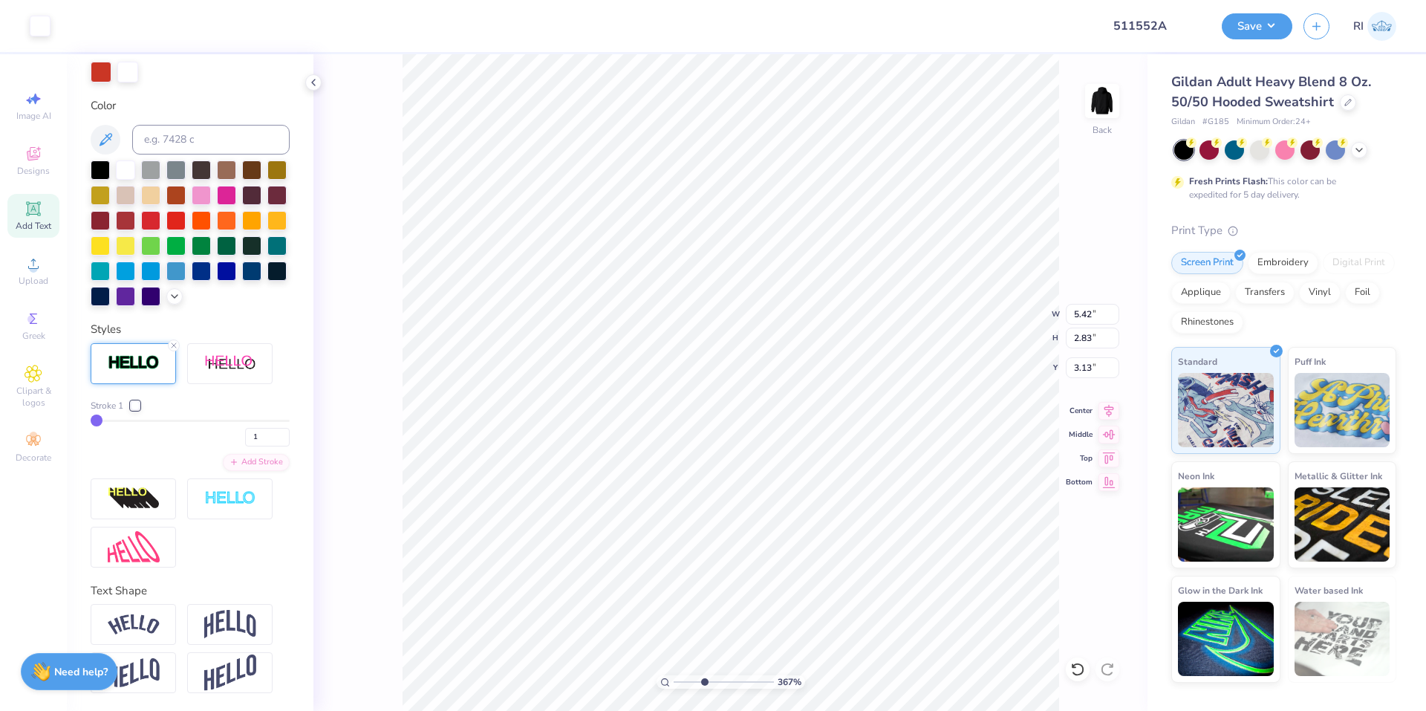
type input "3.67168407801709"
type input "3.12"
type input "1.63"
type input "5.47860533190646"
type input "3.15"
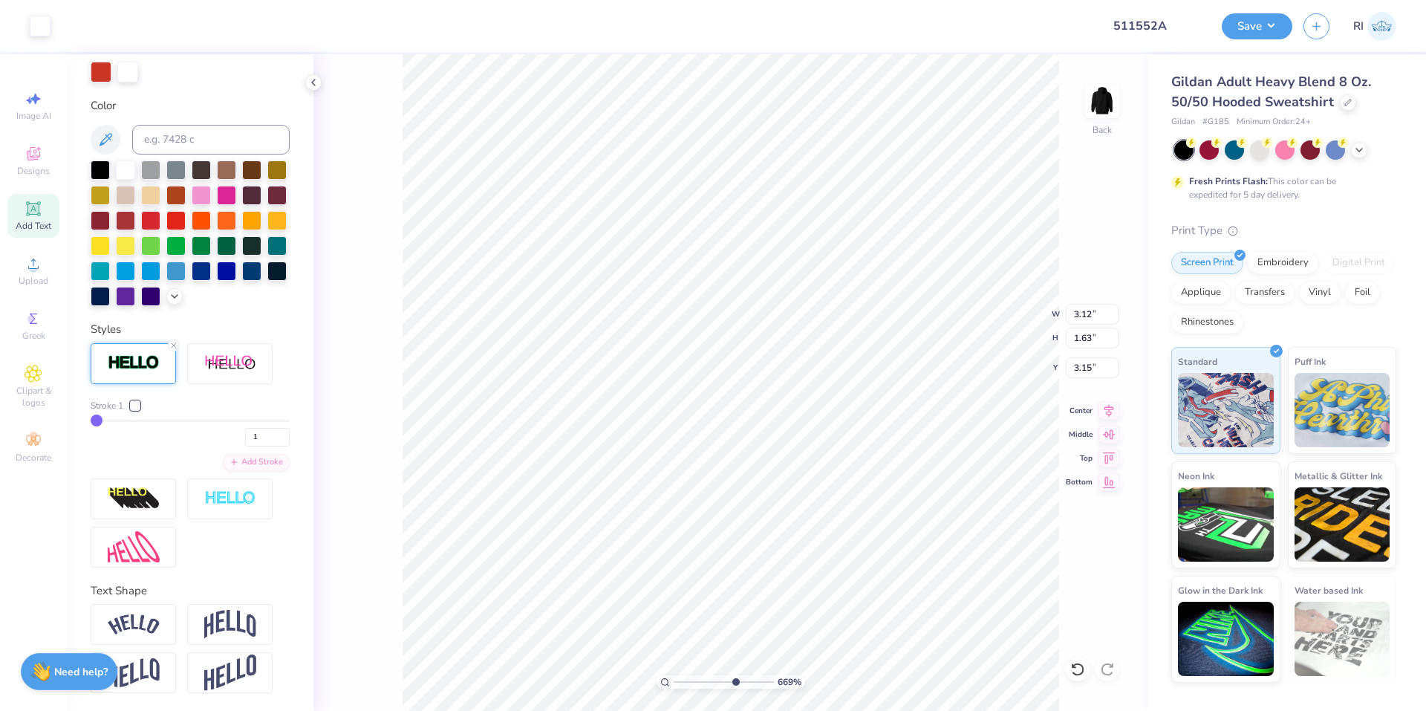
type input "6.692253301572"
type input "3.23"
type input "1.69"
type input "4.48505384214065"
drag, startPoint x: 248, startPoint y: 438, endPoint x: 229, endPoint y: 400, distance: 41.9
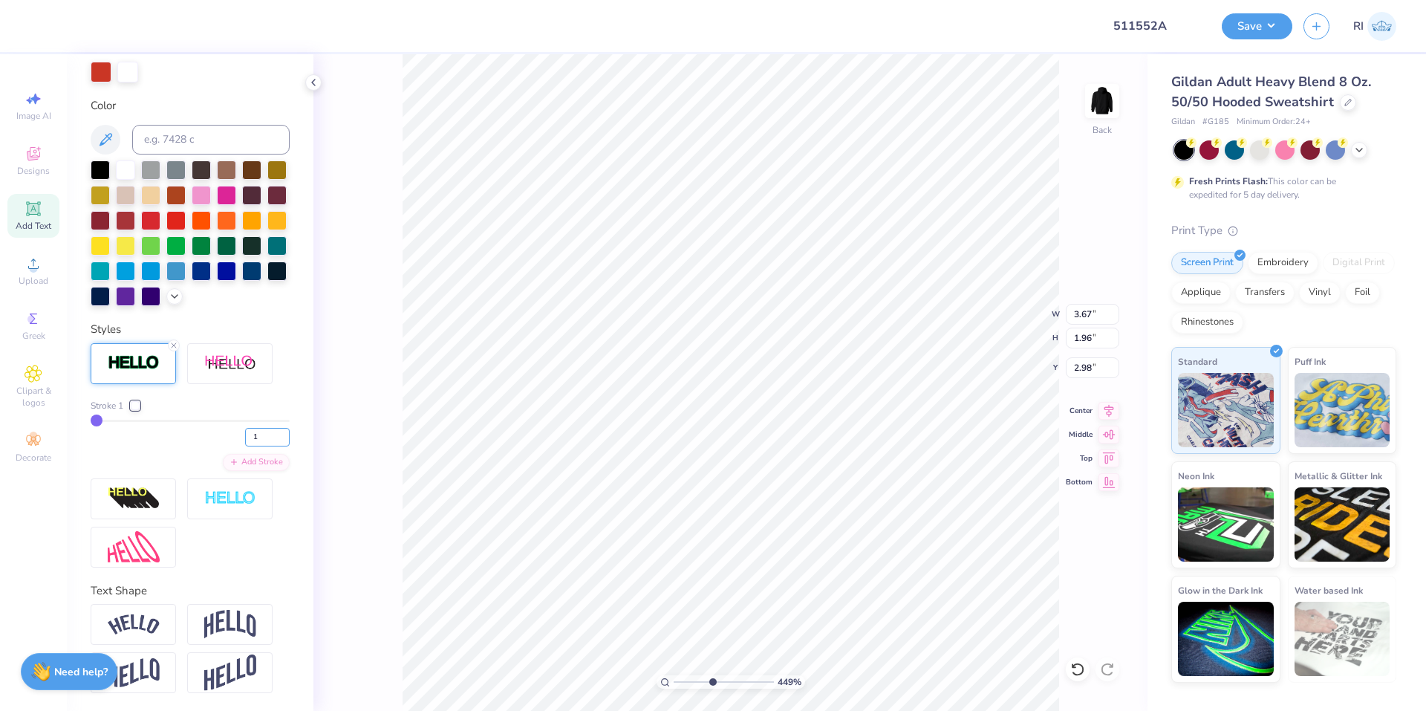
click at [245, 432] on input "1" at bounding box center [267, 437] width 45 height 19
type input "2"
click at [233, 396] on div "Stroke 1 2 Add Stroke" at bounding box center [190, 455] width 199 height 224
type input "4.48505384214065"
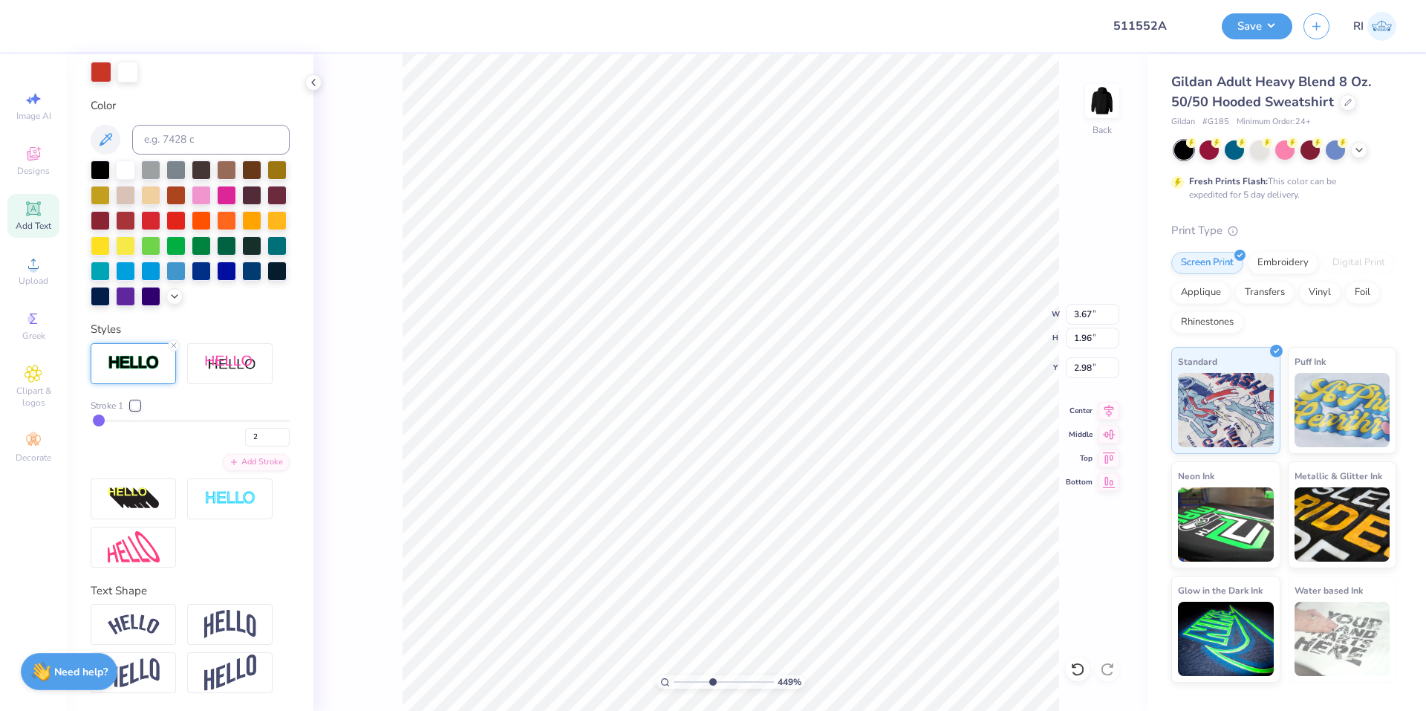
type input "3.71"
type input "2.00"
type input "2.96"
type input "3.6716840780171"
drag, startPoint x: 236, startPoint y: 434, endPoint x: 225, endPoint y: 406, distance: 30.3
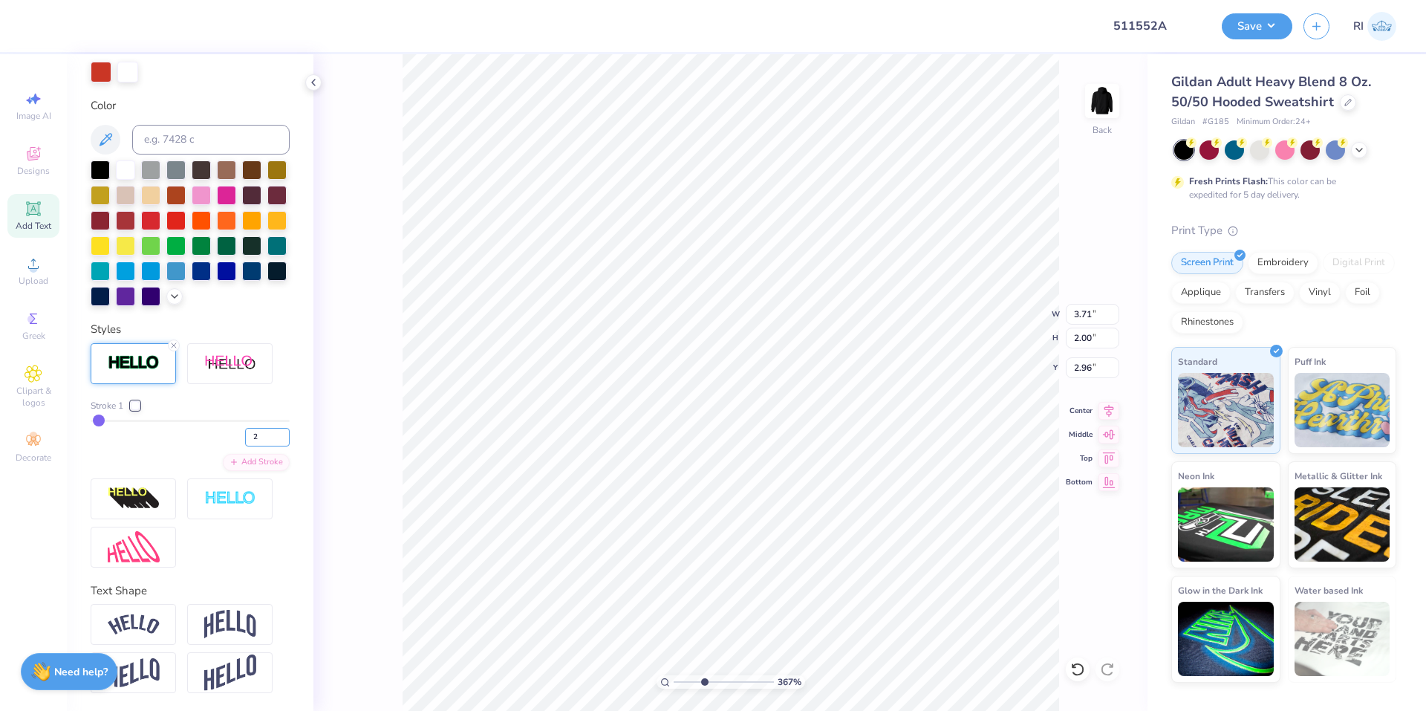
click at [227, 422] on div "2" at bounding box center [190, 433] width 199 height 27
type input "1"
click at [230, 391] on div "Stroke 1 1 Add Stroke" at bounding box center [190, 455] width 199 height 224
type input "3.00581987268404"
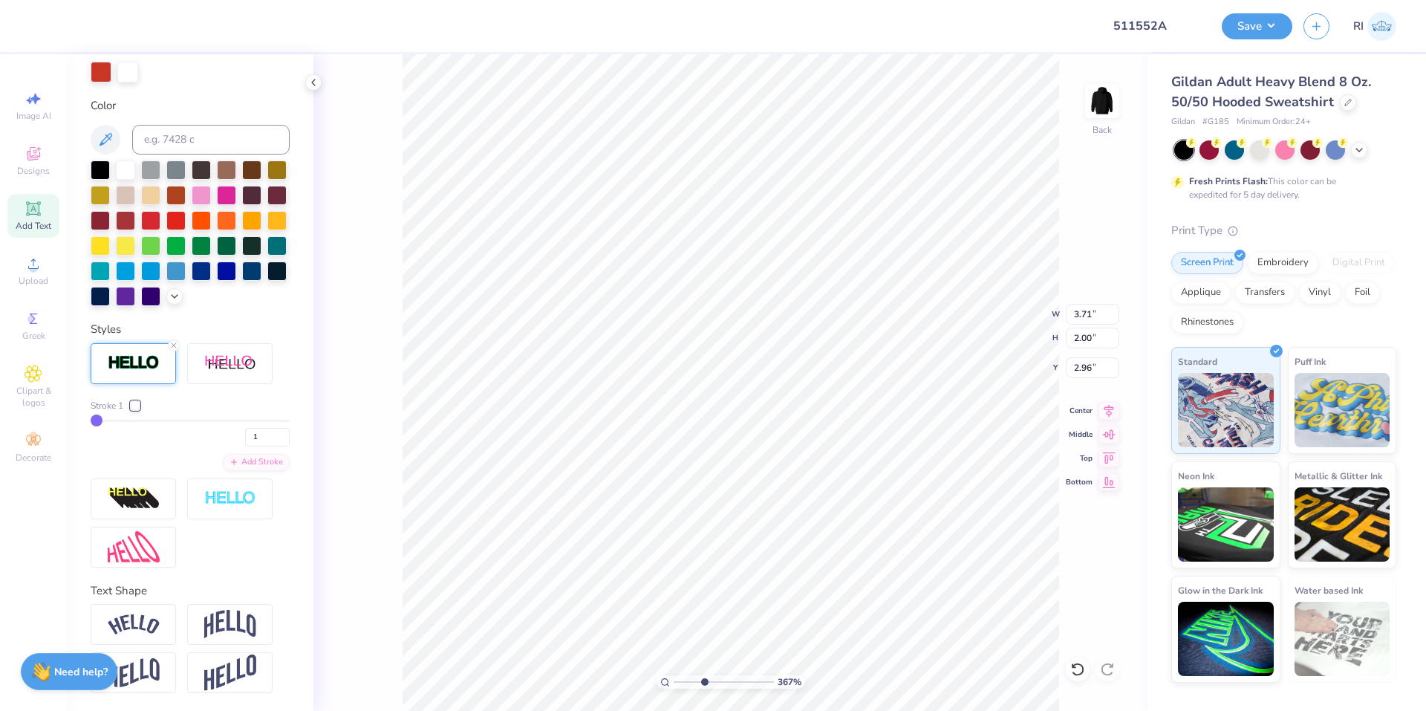
type input "3.67"
type input "1.96"
type input "2.98"
type input "4.05804149575103"
type input "3.12"
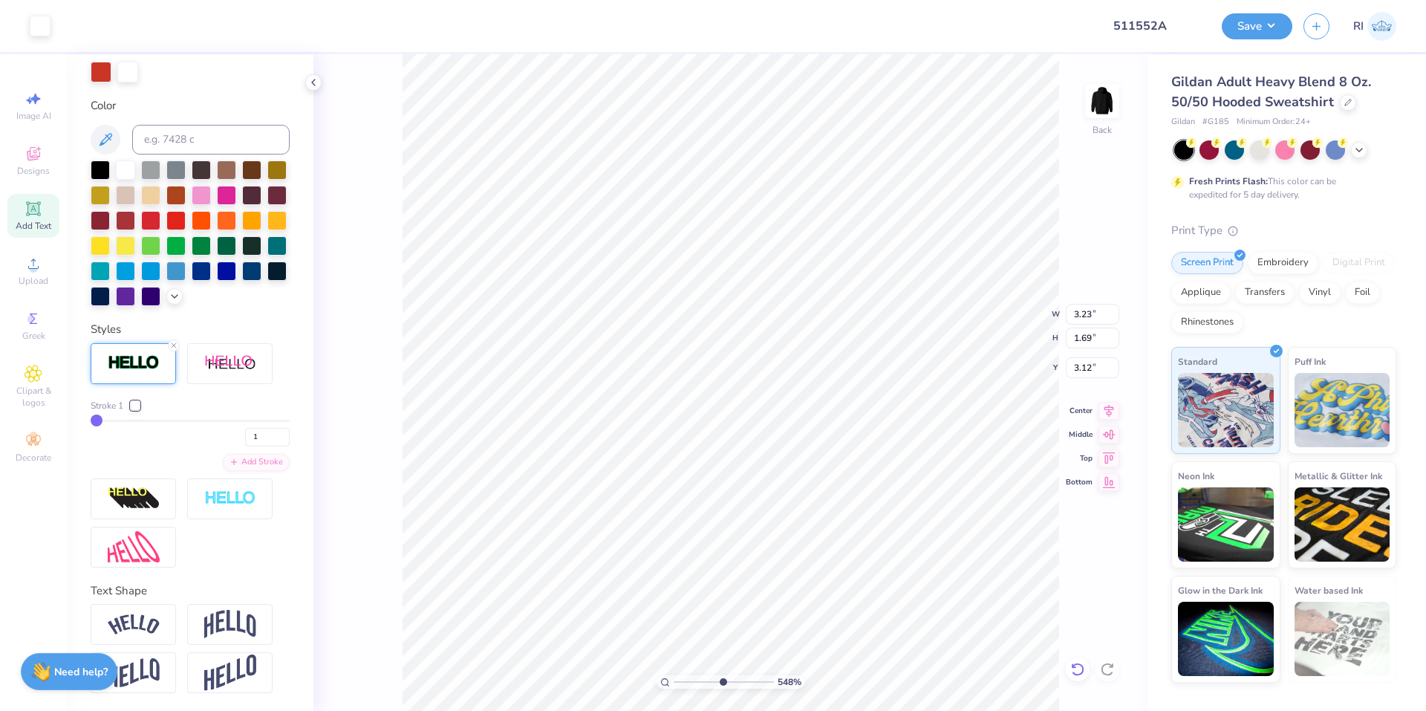
click at [1079, 671] on icon at bounding box center [1077, 669] width 15 height 15
type input "5.47860533190648"
type input "3.15"
type input "9.98566702401637"
type input "3.12"
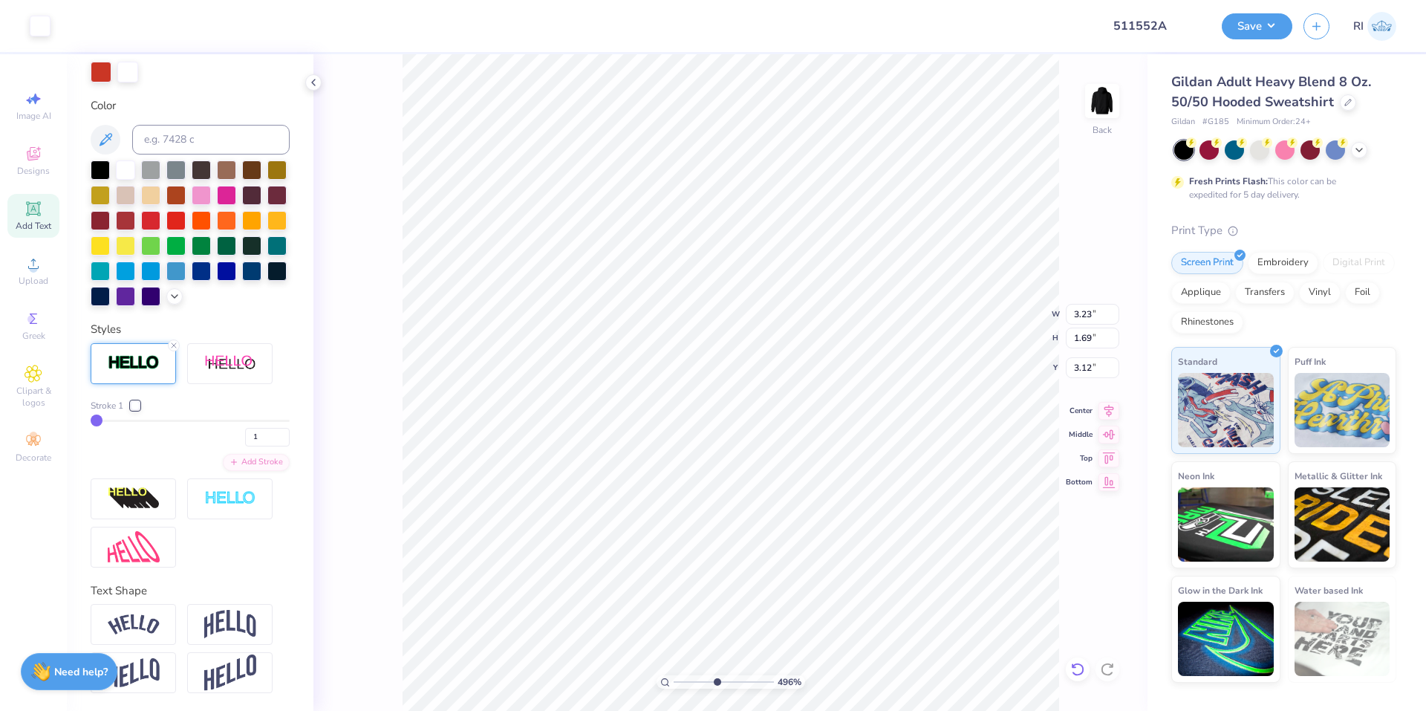
click at [1071, 664] on icon at bounding box center [1077, 669] width 15 height 15
click at [1267, 25] on button "Save" at bounding box center [1257, 24] width 71 height 26
type input "2.22643191709162"
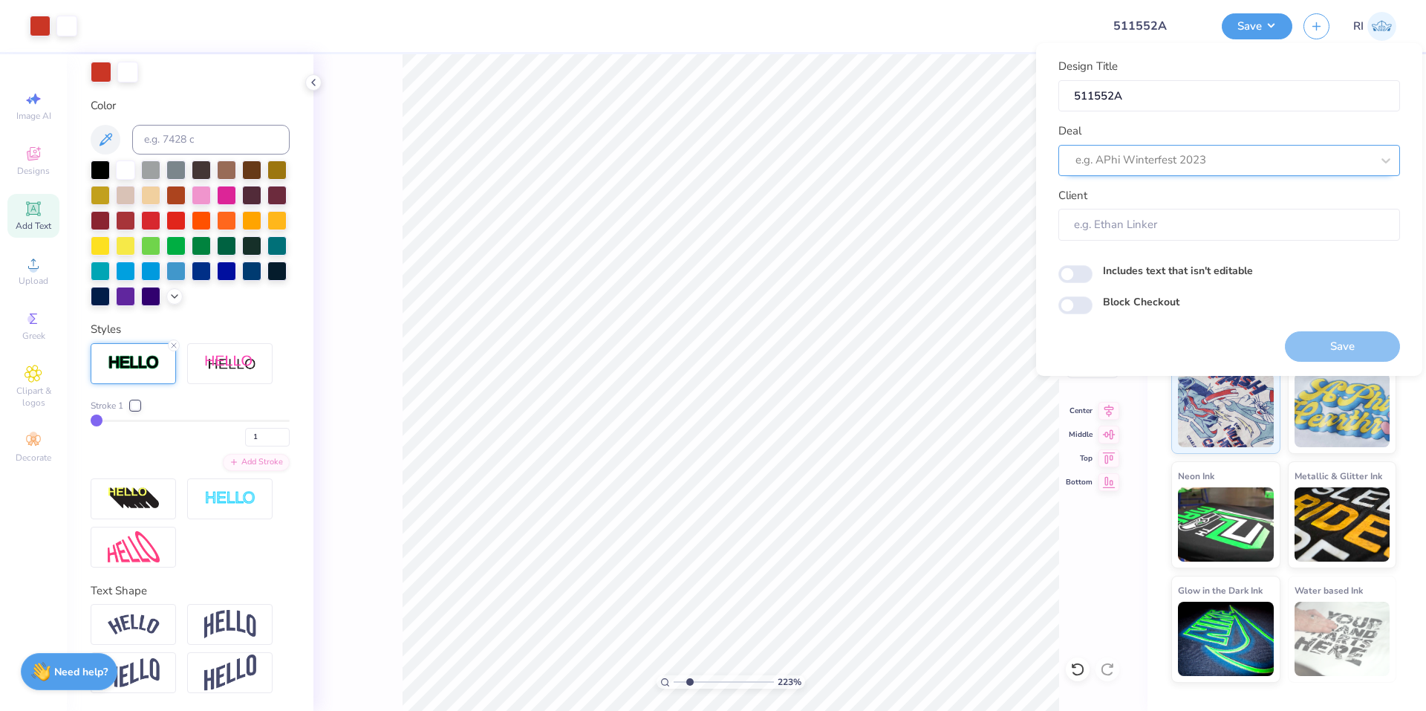
click at [1281, 151] on div at bounding box center [1224, 160] width 296 height 20
click at [1223, 195] on div "Design Tool Gallery" at bounding box center [1230, 200] width 330 height 25
type input "design tool gall"
type input "2.22643191709162"
type input "Design Tool Gallery User"
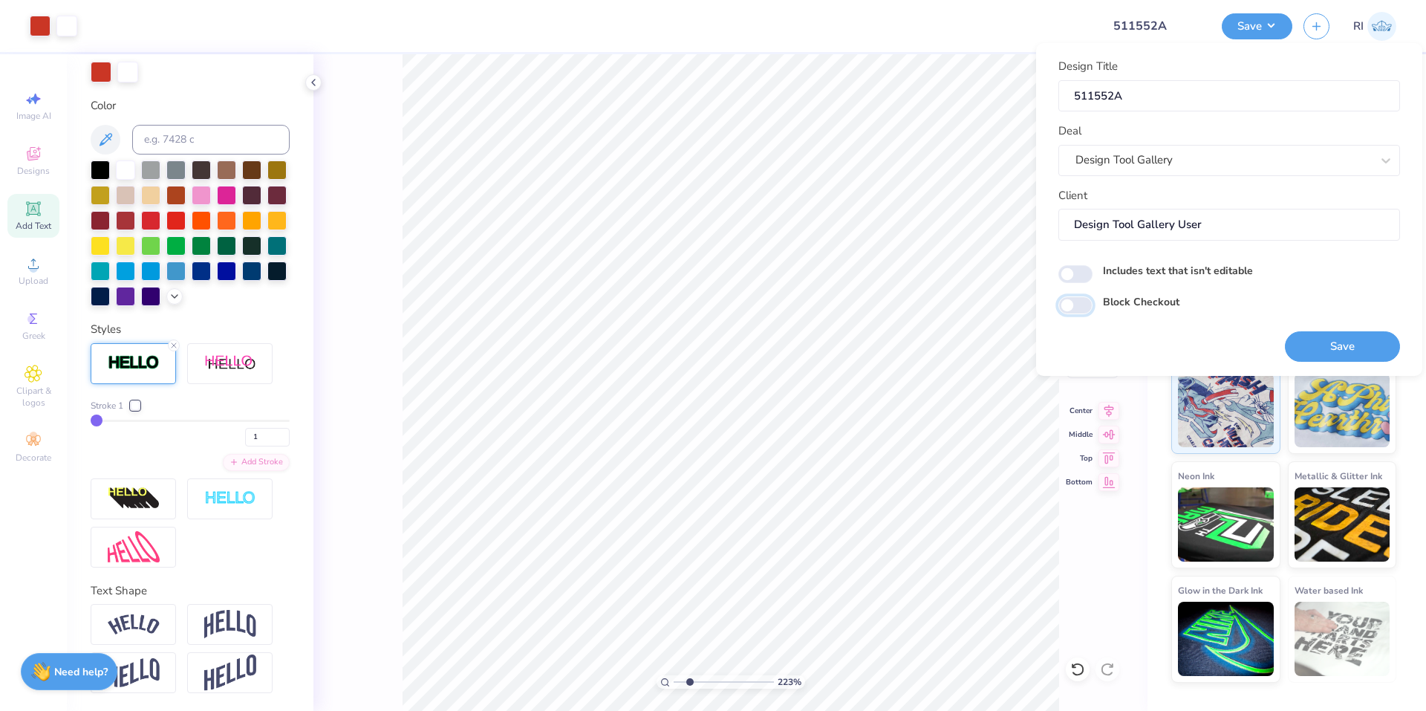
click at [1091, 301] on input "Block Checkout" at bounding box center [1076, 305] width 34 height 18
checkbox input "true"
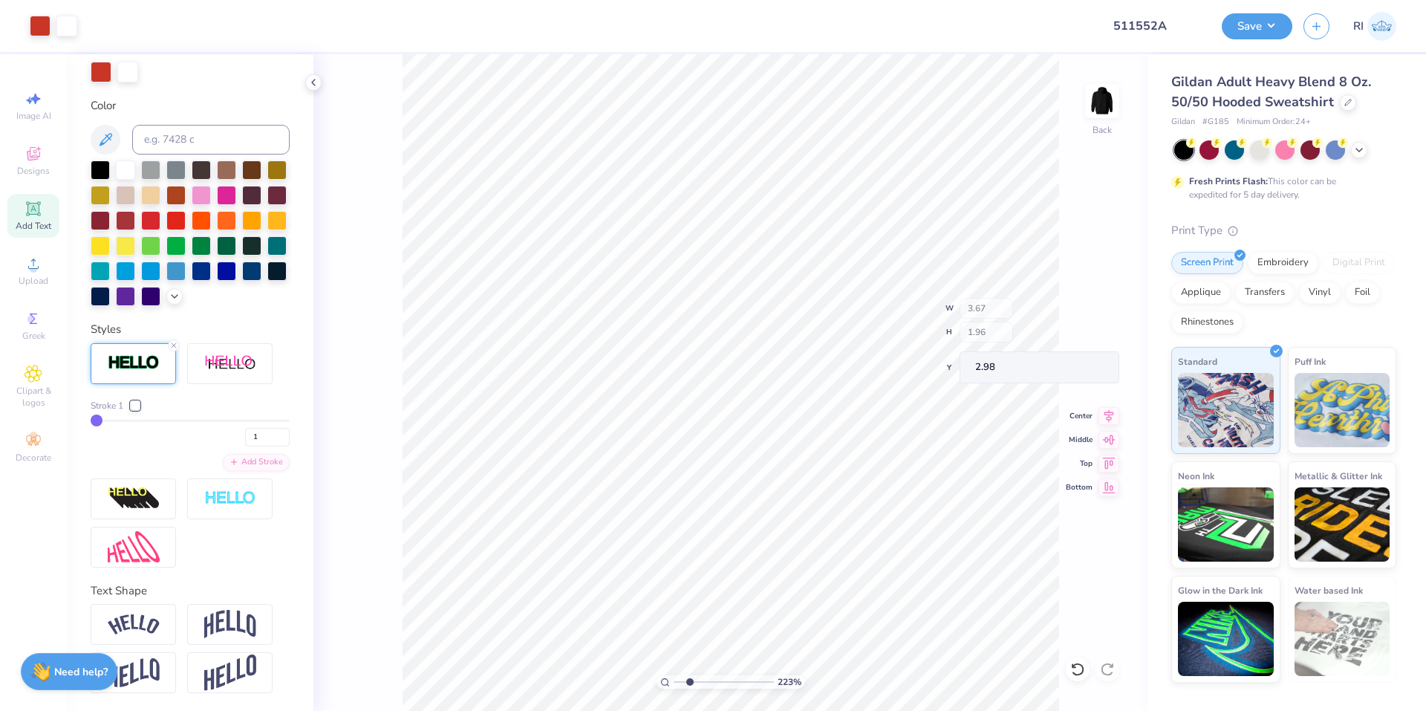
type input "2.22643191709162"
click at [1082, 308] on input "3.67" at bounding box center [1092, 314] width 53 height 21
type input "3.5"
type input "2.22643191709162"
type input "3.50"
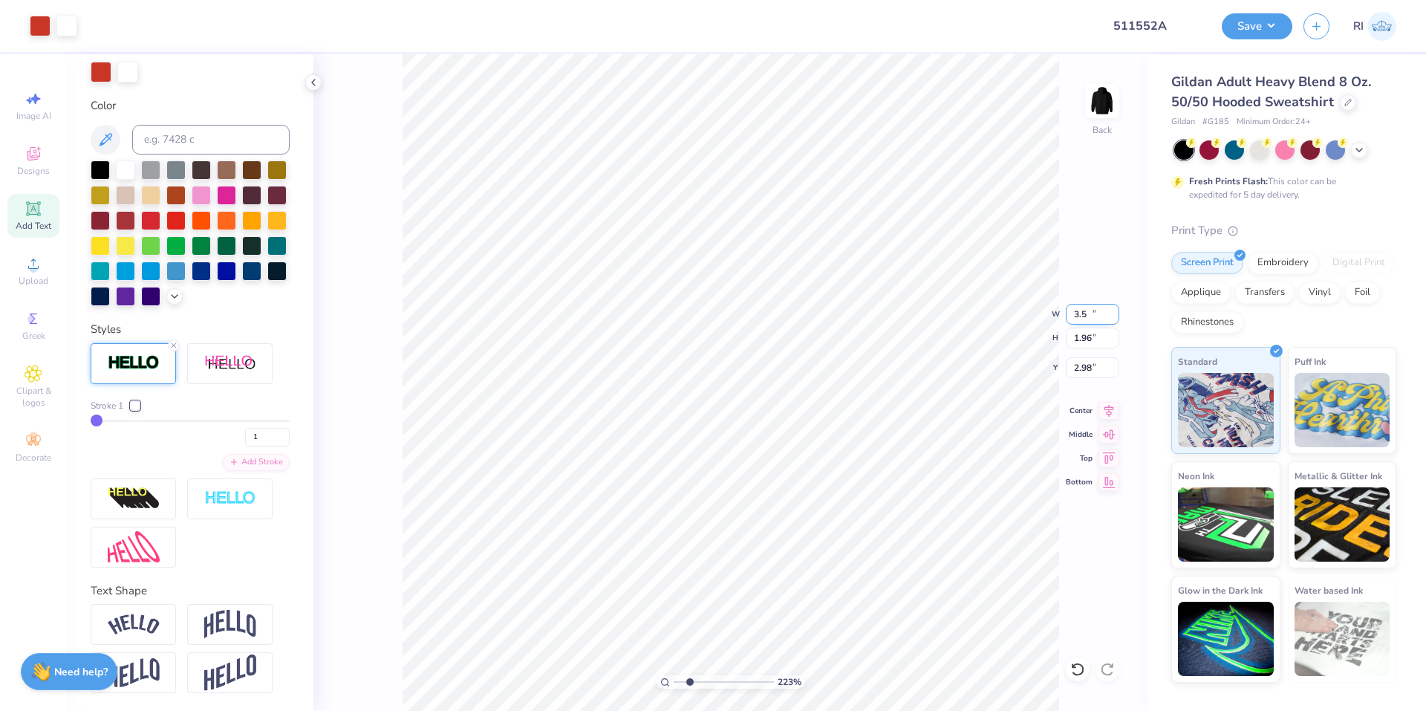
type input "1.87"
drag, startPoint x: 1099, startPoint y: 365, endPoint x: 1074, endPoint y: 363, distance: 24.6
click at [1074, 363] on input "3.03" at bounding box center [1092, 367] width 53 height 21
type input "3"
type input "2.22643191709162"
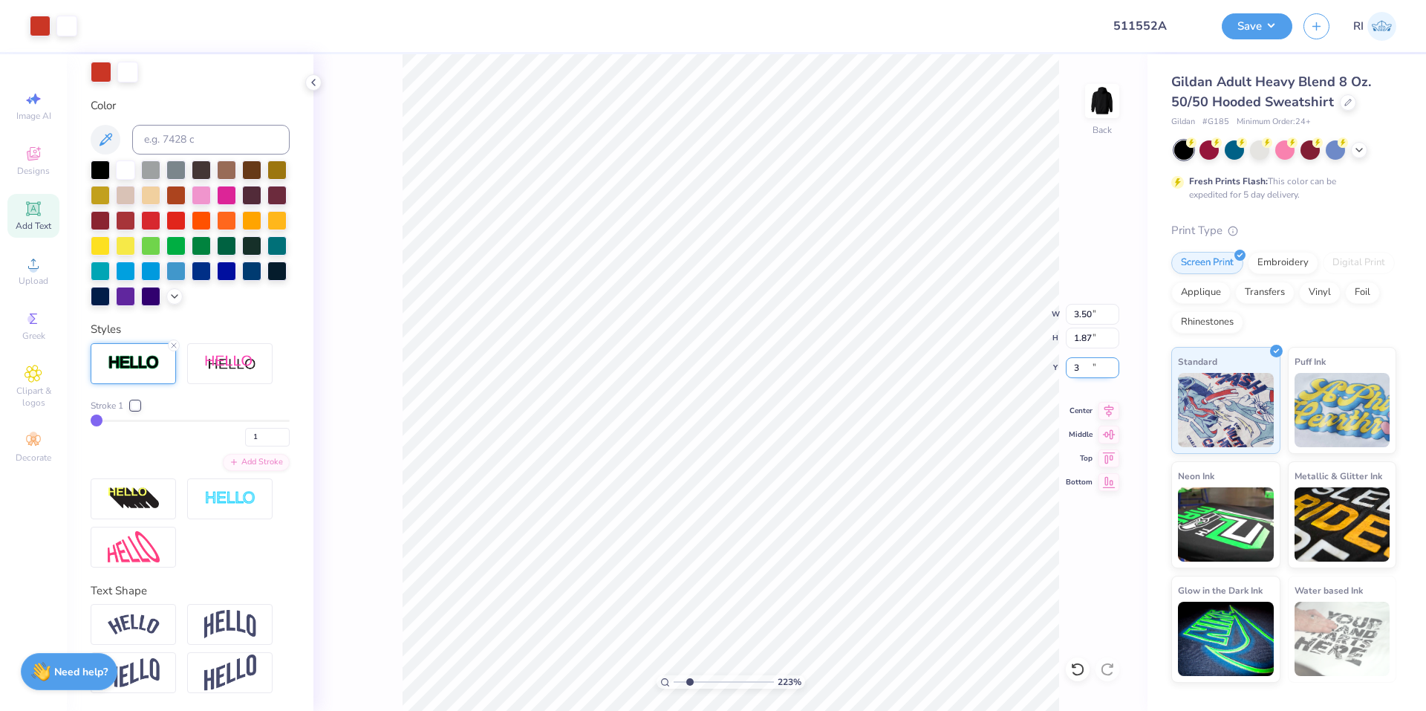
type input "3.00"
click at [1283, 35] on button "Save" at bounding box center [1257, 24] width 71 height 26
type input "2.22643191709162"
click at [1268, 31] on button "Save" at bounding box center [1257, 24] width 71 height 26
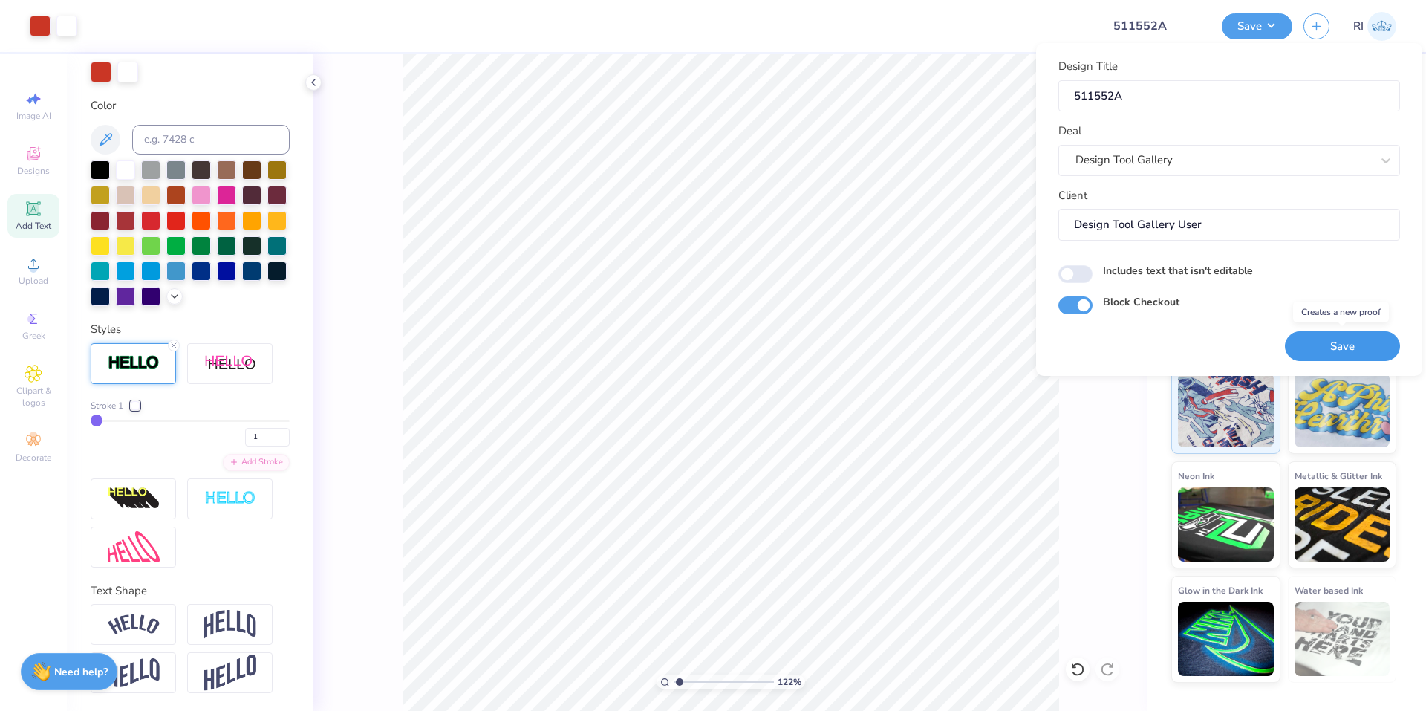
click at [1378, 348] on button "Save" at bounding box center [1342, 346] width 115 height 30
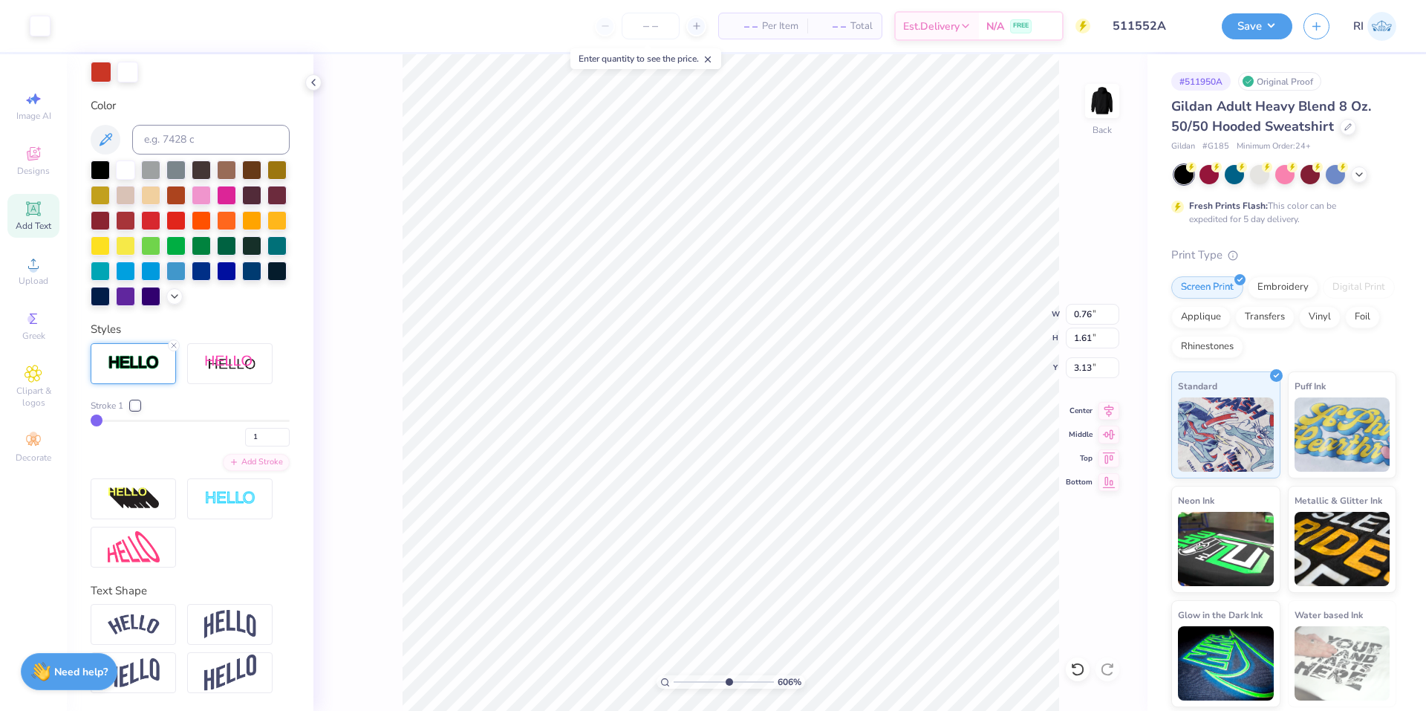
type input "6.05509823375817"
type input "5.31"
click at [1079, 672] on icon at bounding box center [1077, 669] width 15 height 15
type input "6.05509823375817"
type input "3.13"
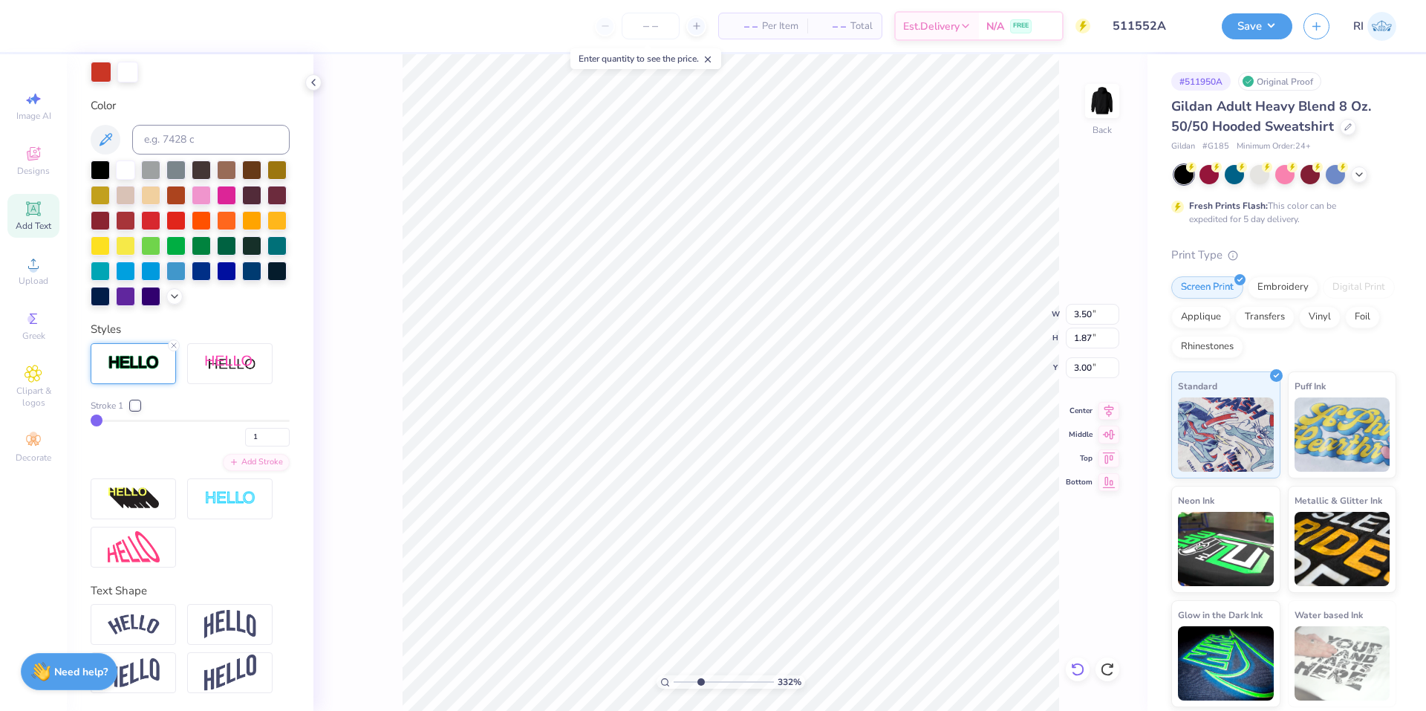
scroll to position [13, 2]
type input "6.05509823375816"
type input "4.19"
click at [1081, 666] on icon at bounding box center [1077, 669] width 15 height 15
type input "6.05509823375816"
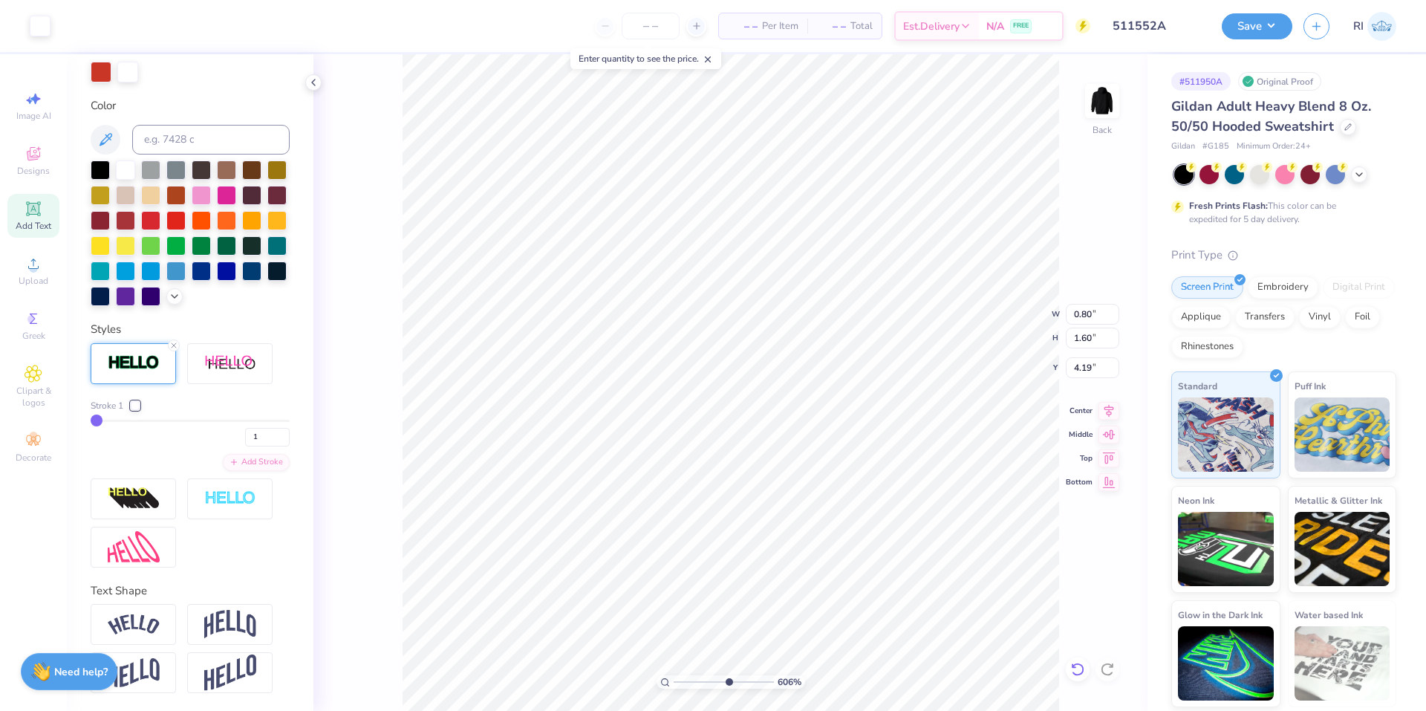
type input "3.13"
click at [35, 272] on circle at bounding box center [33, 268] width 8 height 8
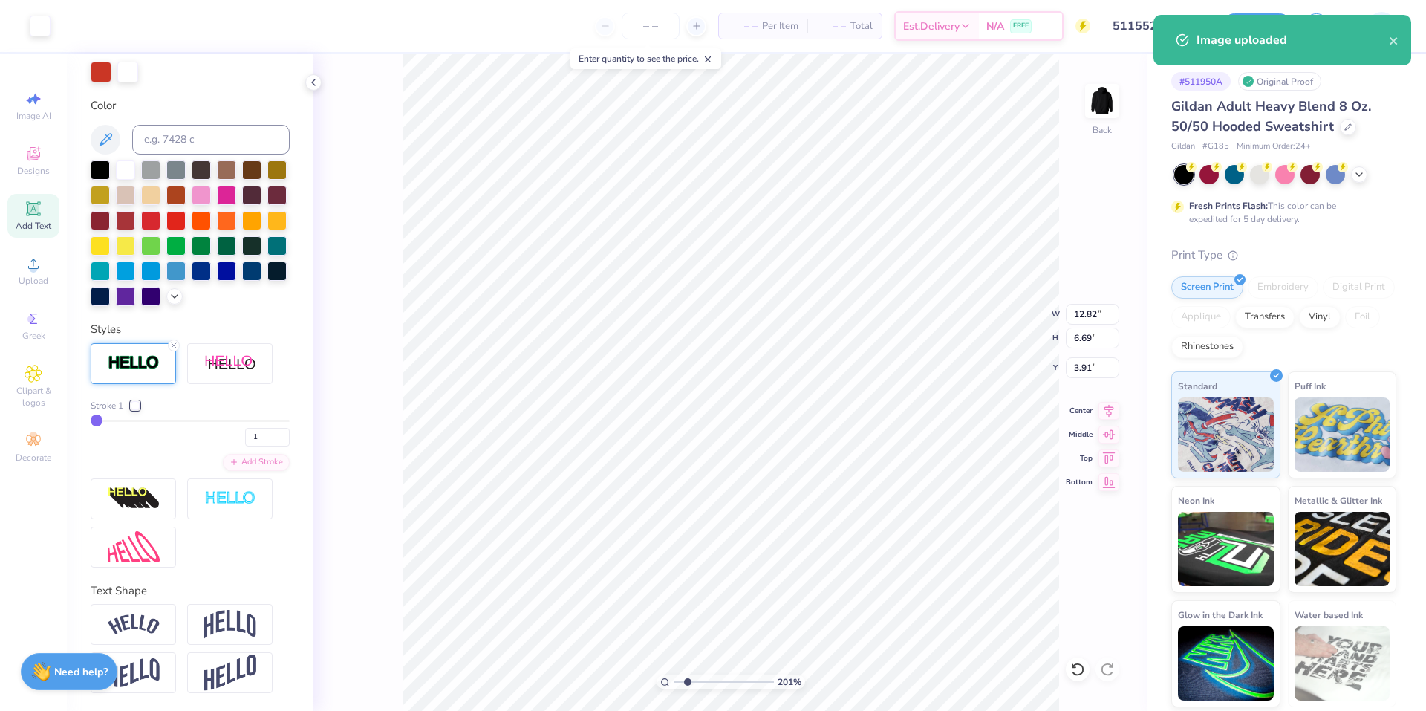
type input "2.01445811466782"
type input "3.50"
type input "1.87"
type input "3.00"
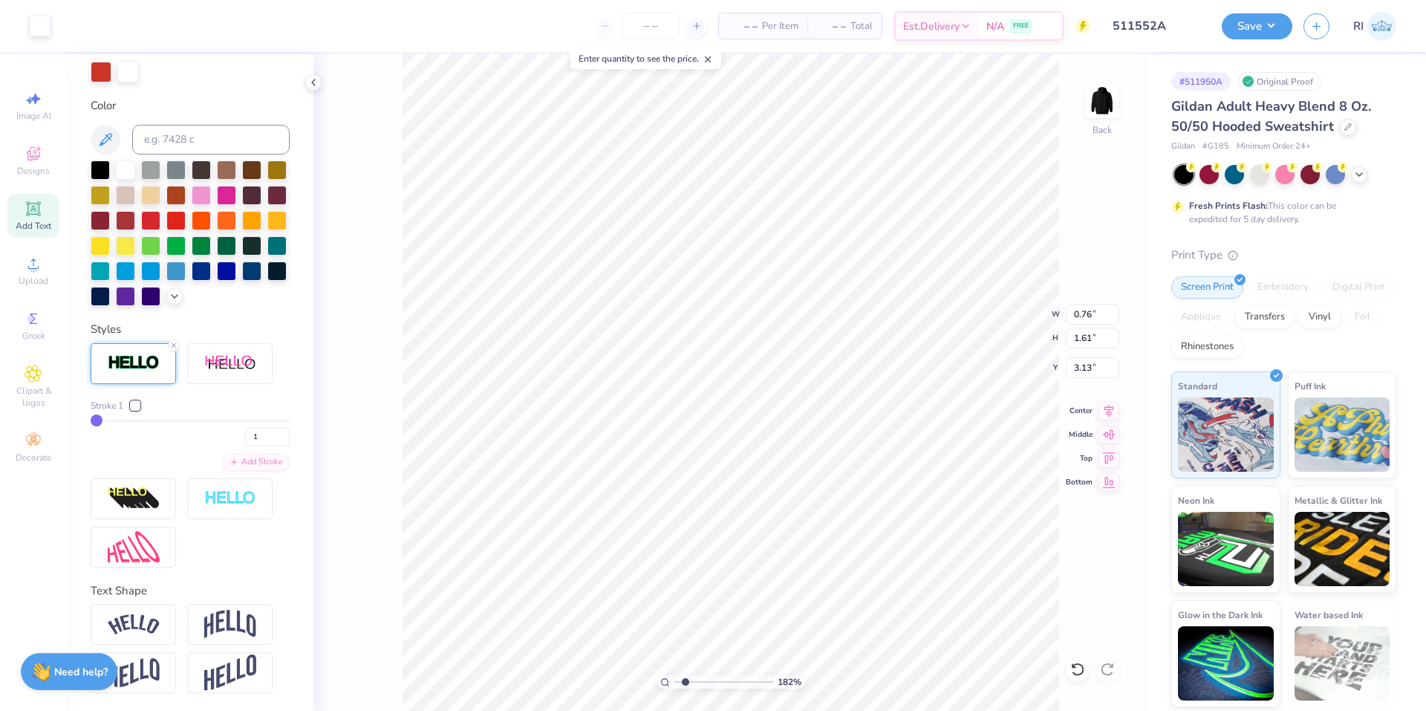
type input "1.82266588284093"
type input "12.82"
type input "6.69"
type input "3.91"
type input "1.82266588284093"
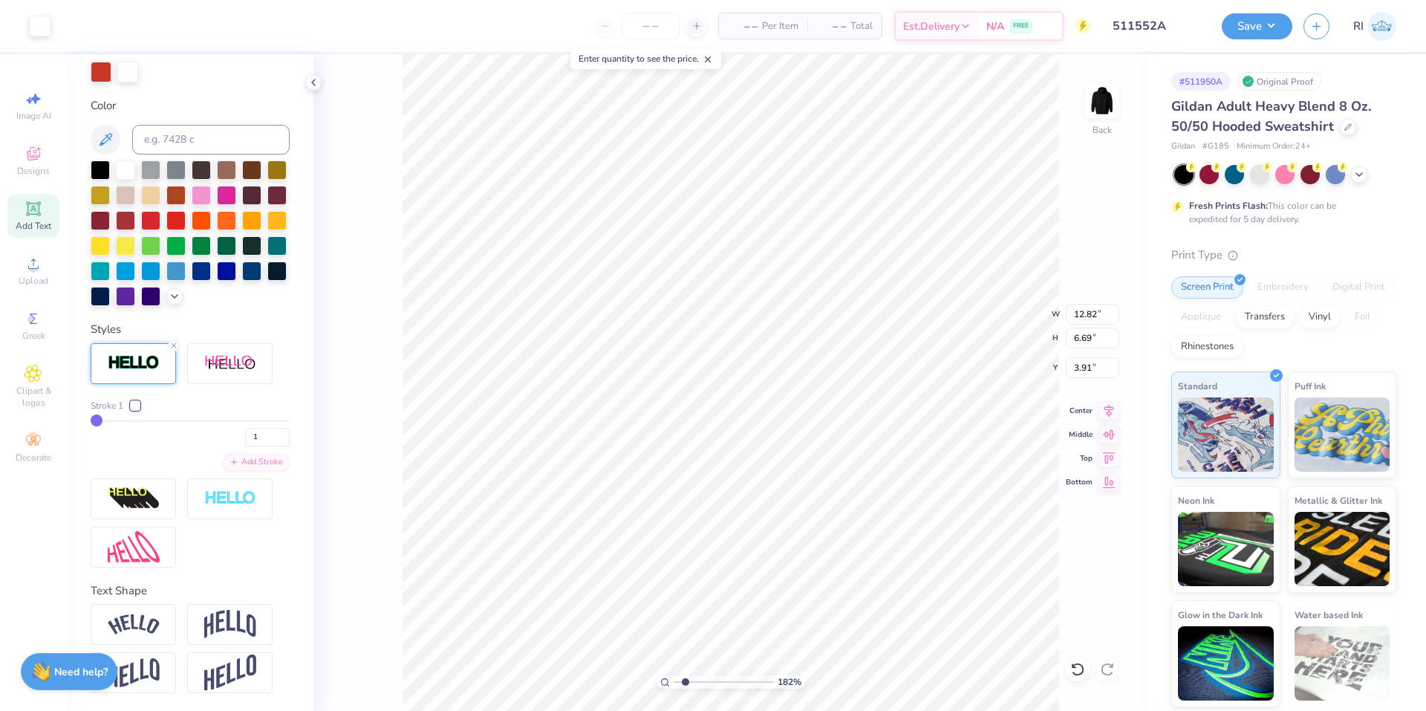
type input "5.28"
type input "4.48505384214064"
type input "2.00"
type input "1.49212329151837"
type input "3.50"
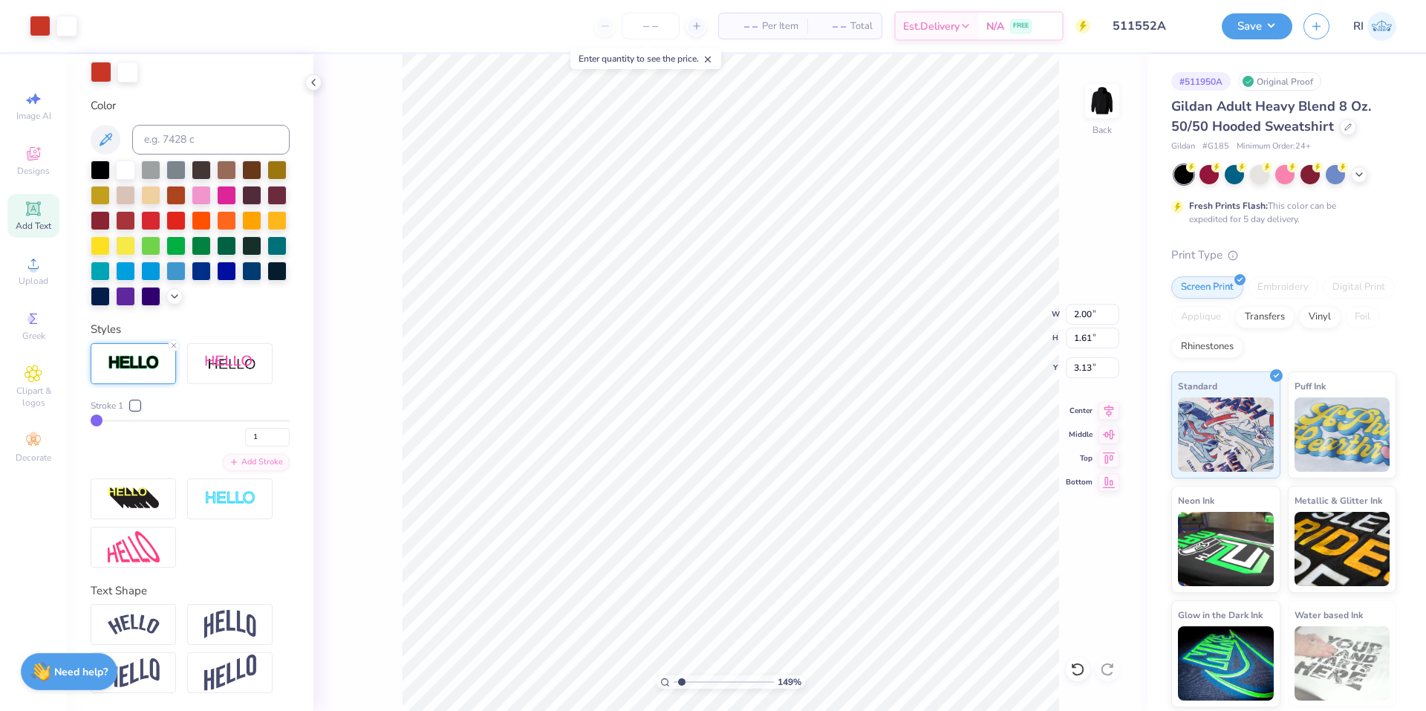
type input "1.87"
type input "3.00"
type input "1.22152498603932"
click at [1088, 336] on input "6.69" at bounding box center [1092, 338] width 53 height 21
type input "1.87"
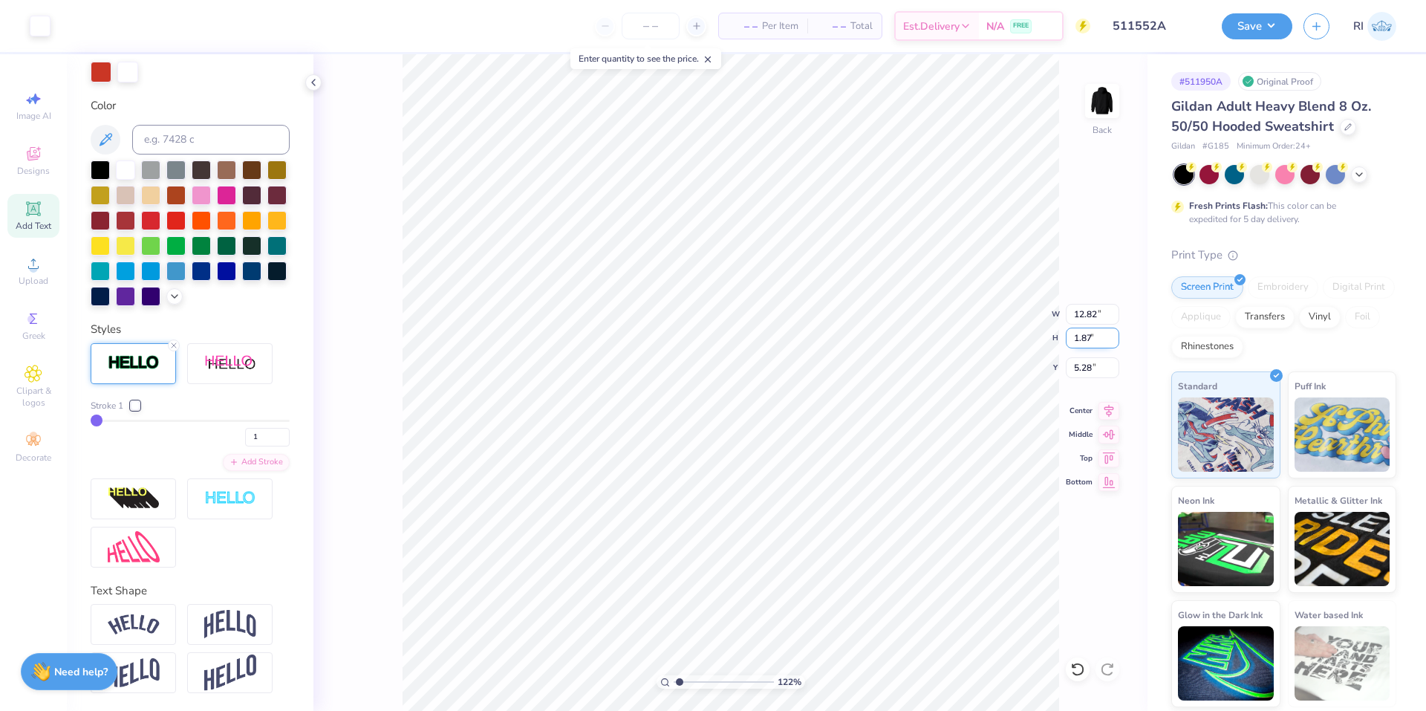
type input "1.22152498603932"
type input "3.58"
type input "7.69"
click at [715, 546] on li "Group" at bounding box center [718, 547] width 117 height 29
type input "2.71964221644284"
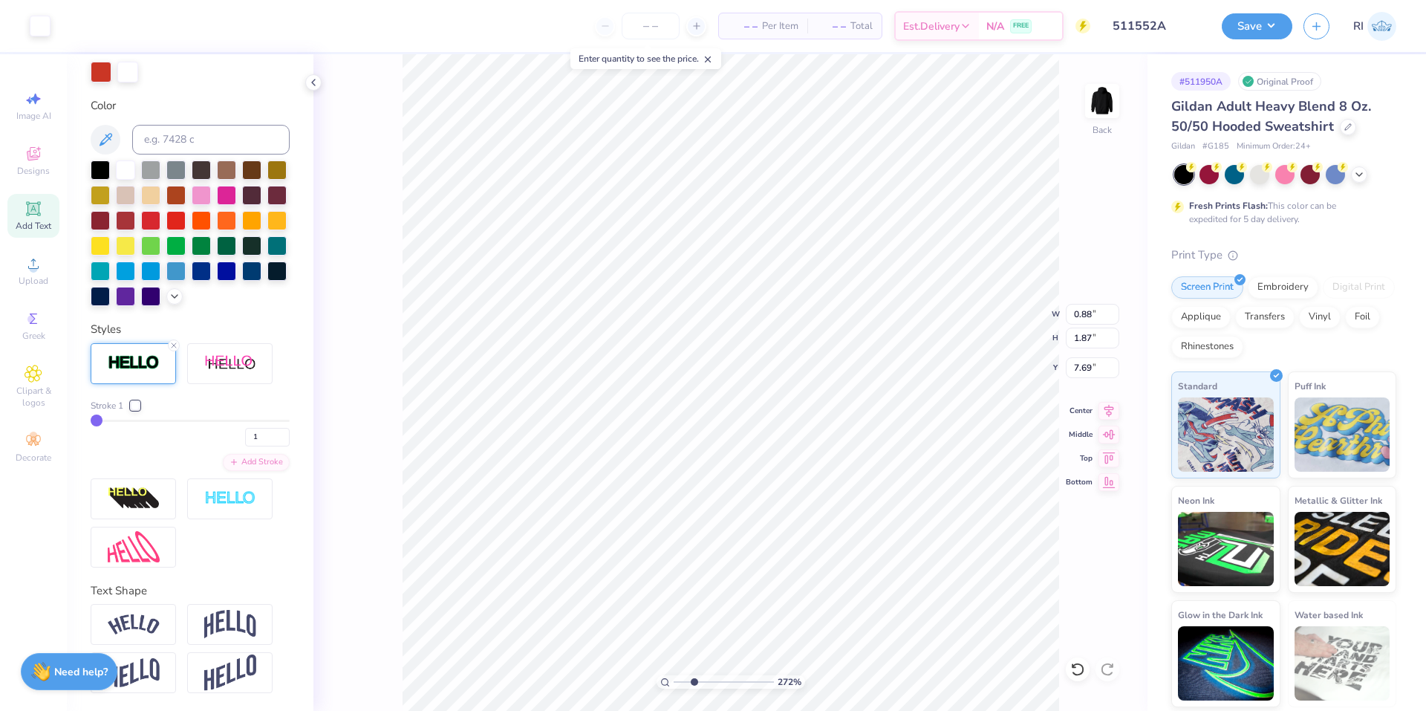
type input "0.93"
click at [767, 546] on li "Group" at bounding box center [790, 547] width 117 height 29
type input "2.71964221644284"
type input "0.90"
type input "1.79"
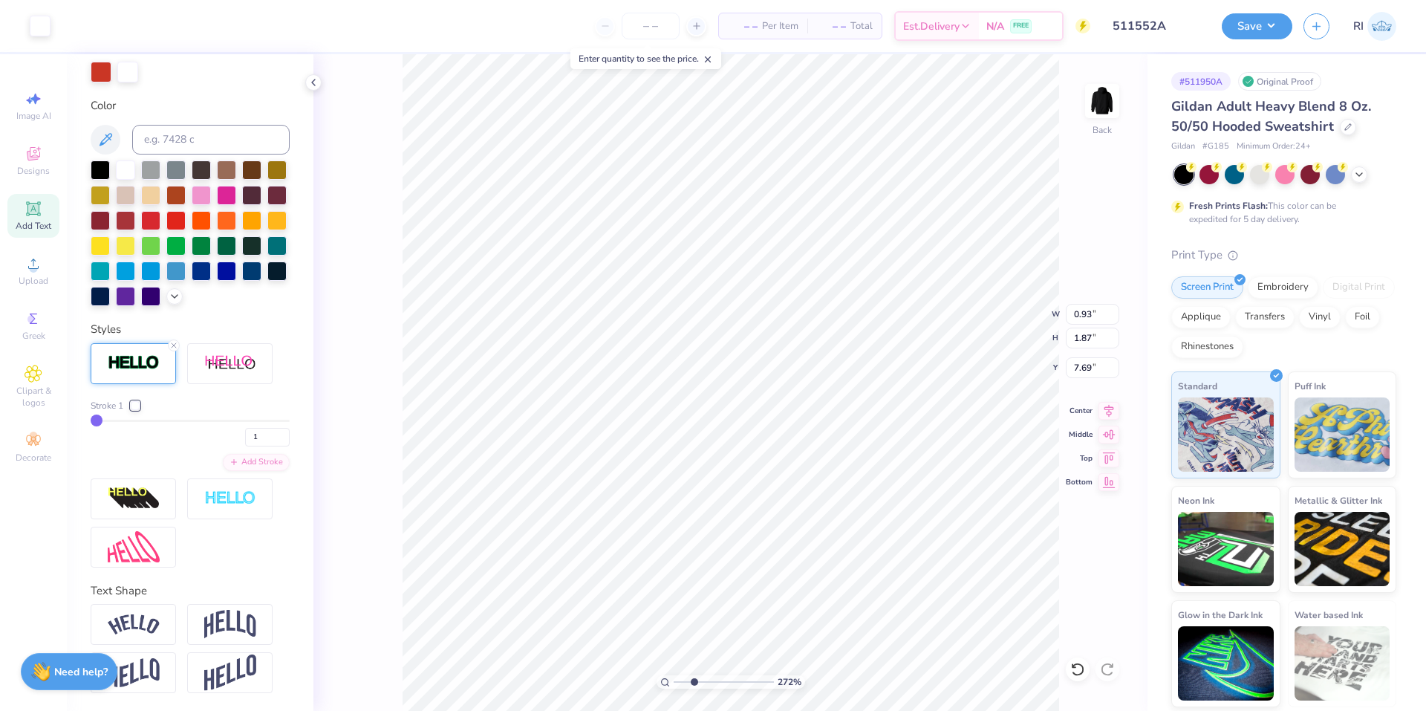
type input "7.73"
click at [864, 533] on li "Group" at bounding box center [871, 547] width 117 height 29
type input "3.00581987268405"
type input "3.58"
type input "1.87"
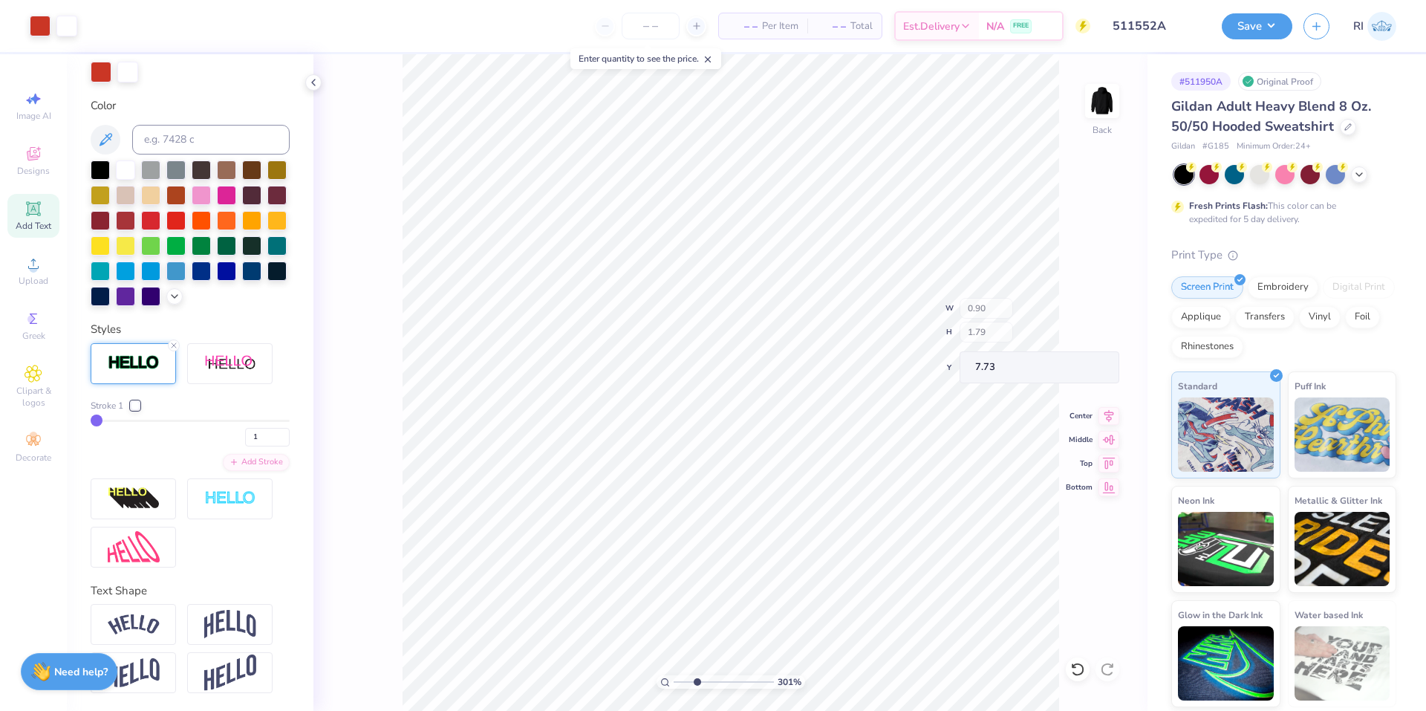
type input "7.69"
type input "3.00581987268405"
type input "5.38"
type input "3.00581987268405"
type input "0.76"
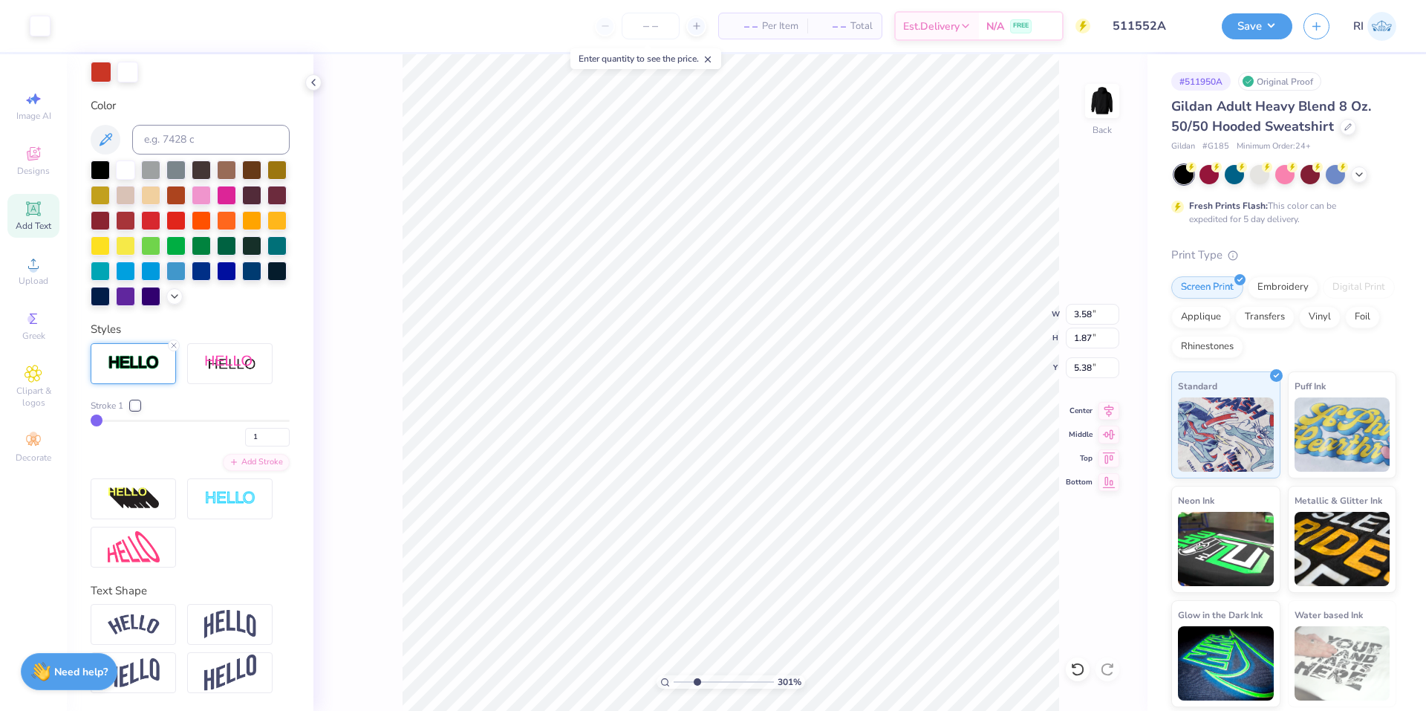
type input "1.61"
type input "3.13"
type input "4.05804149575103"
type input "2.00"
click at [935, 492] on li "Group" at bounding box center [931, 500] width 117 height 29
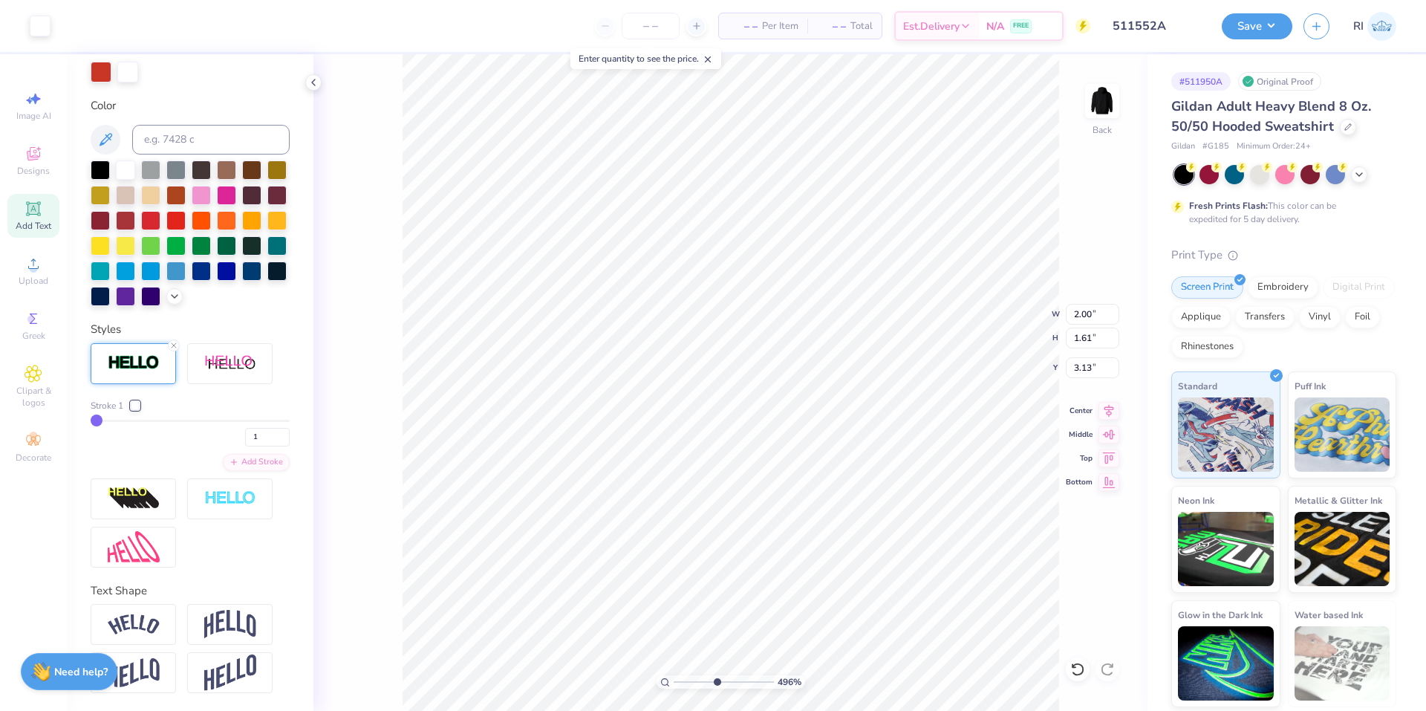
type input "4.95699908144428"
type input "0.88"
type input "1.87"
type input "5.38"
type input "4.95699908144428"
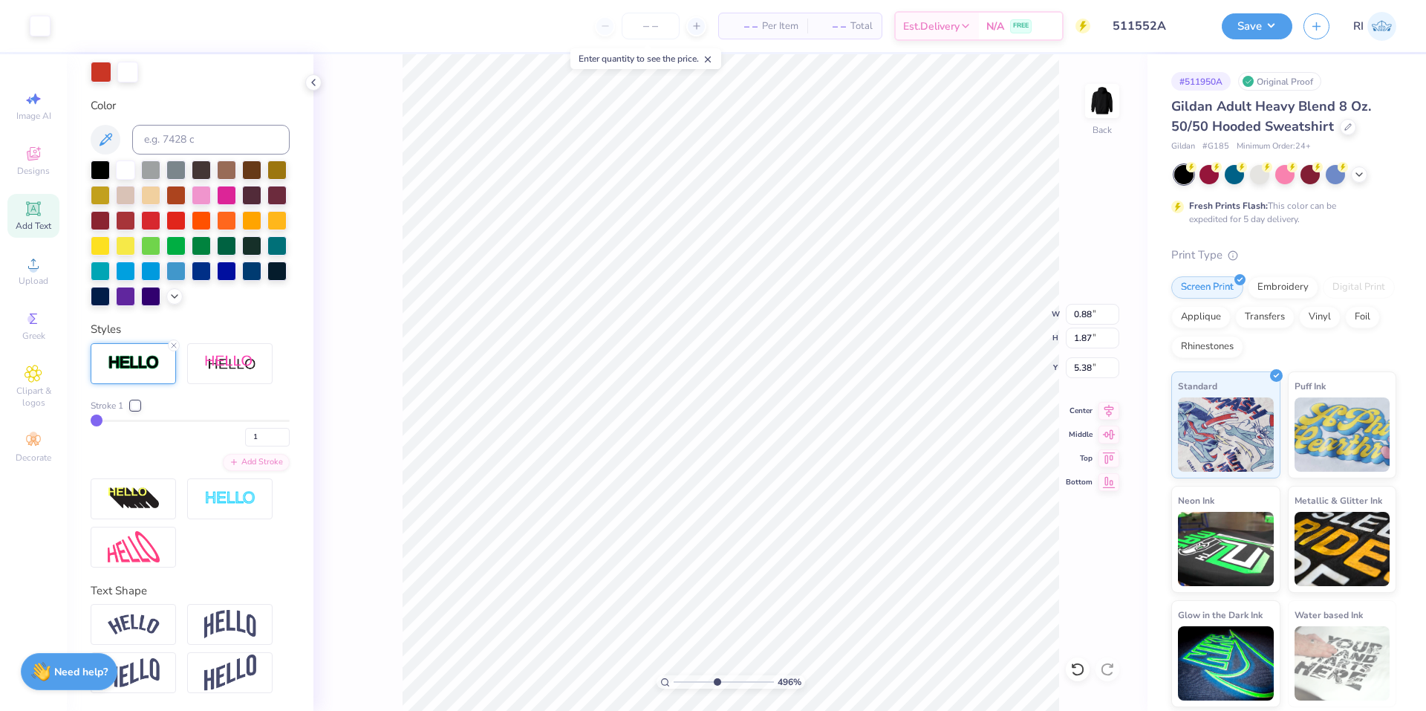
type input "3.35"
click at [1088, 671] on div at bounding box center [1078, 669] width 24 height 24
type input "4.95699908144428"
type input "5.38"
type input "4.95699908144428"
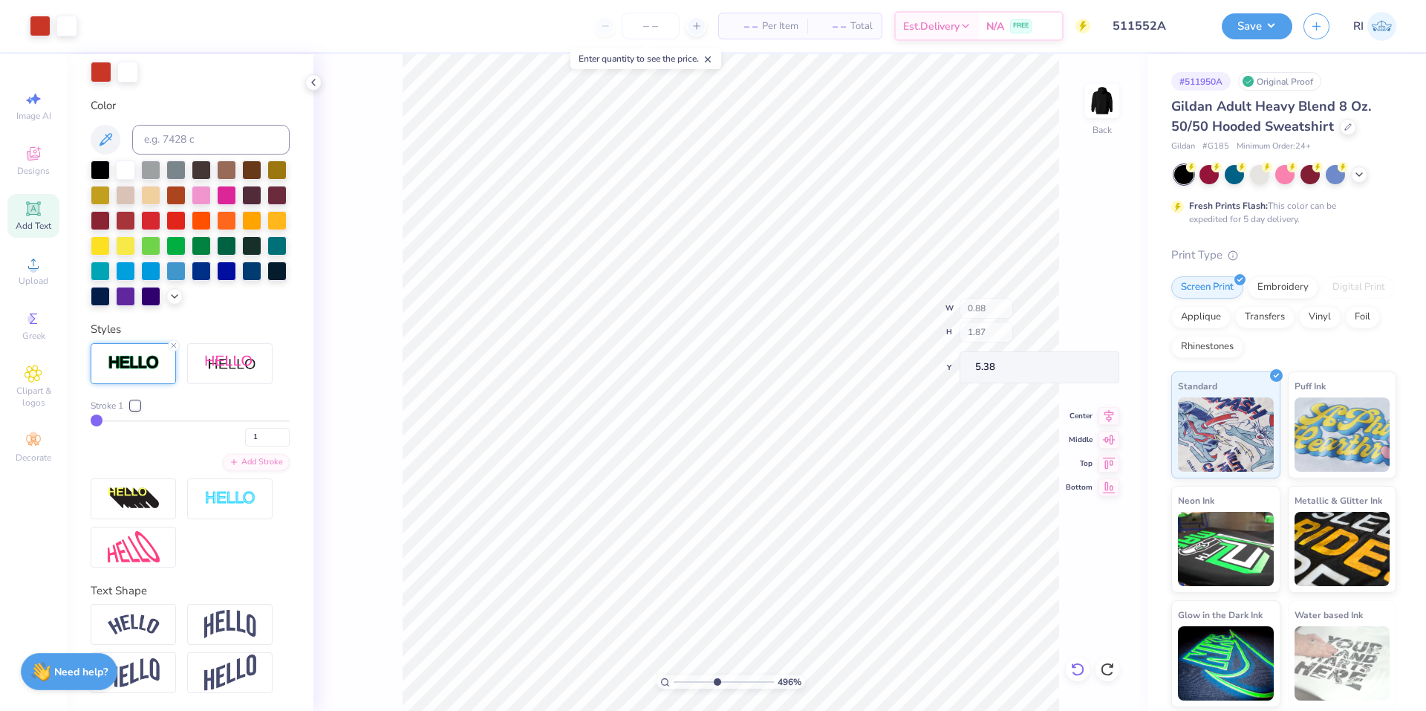
type input "3.58"
type input "4.95699908144428"
type input "3.13"
type input "4.95699908144428"
type input "3.08"
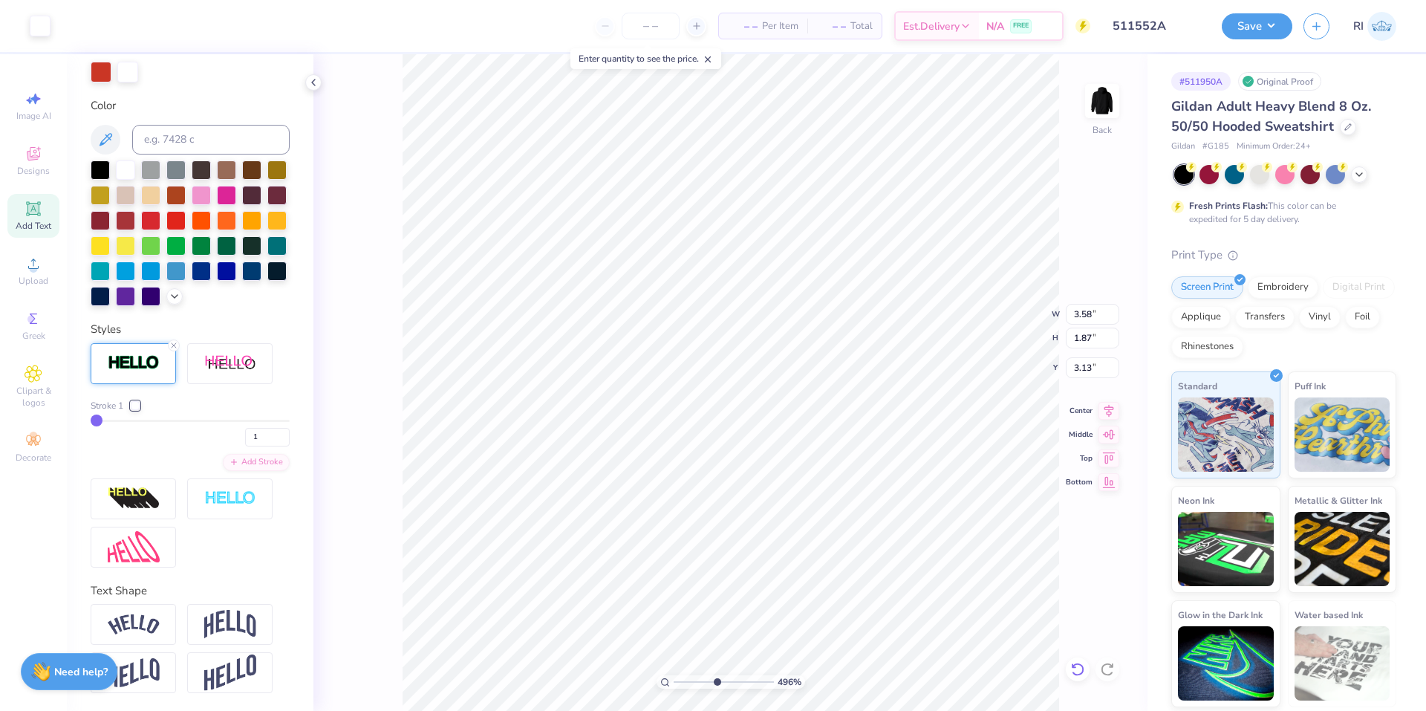
type input "1.61"
click at [959, 687] on li "Send to Back" at bounding box center [979, 692] width 117 height 29
type input "4.95699908144428"
type input "4.46"
click at [937, 686] on li "Send to Back" at bounding box center [918, 692] width 117 height 29
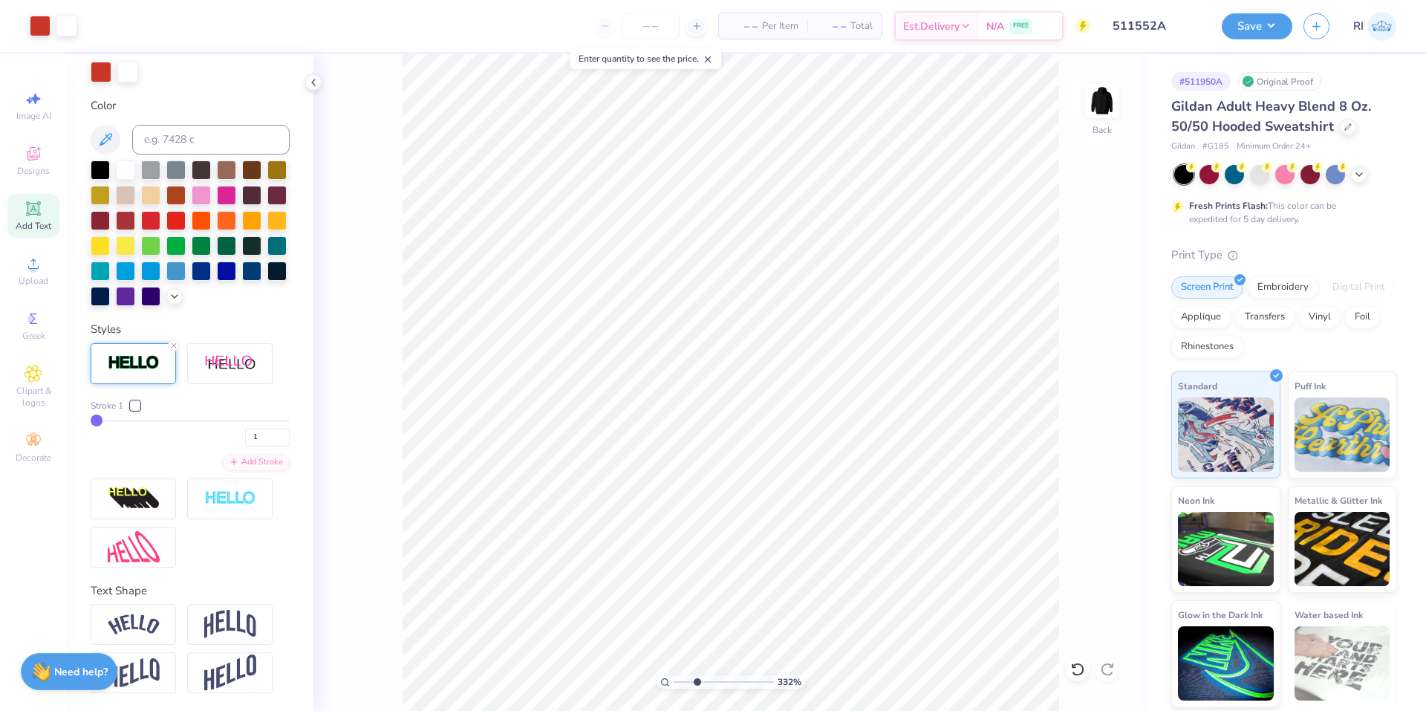
type input "2.71964221644285"
click at [1278, 21] on button "Save" at bounding box center [1257, 24] width 71 height 26
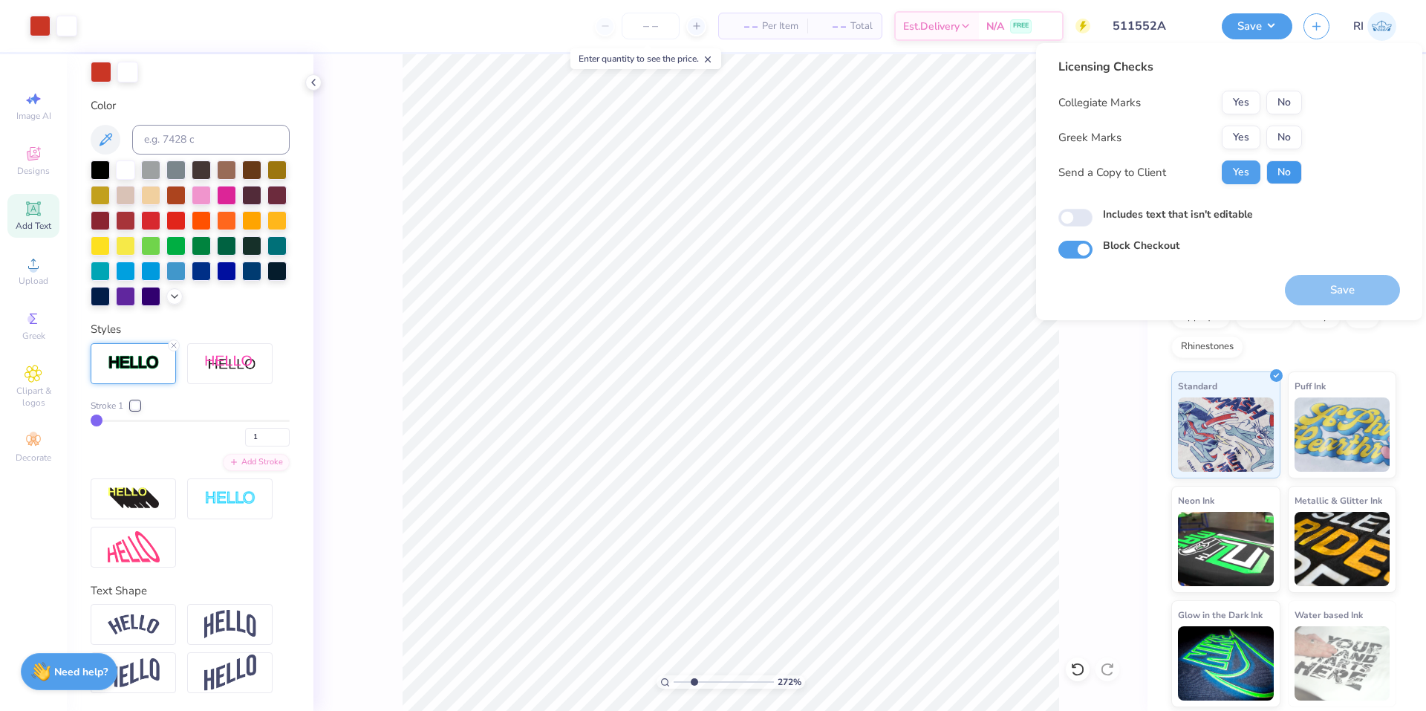
drag, startPoint x: 1283, startPoint y: 171, endPoint x: 1280, endPoint y: 152, distance: 18.8
click at [1283, 169] on button "No" at bounding box center [1285, 172] width 36 height 24
click at [1278, 135] on button "No" at bounding box center [1285, 138] width 36 height 24
click at [1281, 94] on button "No" at bounding box center [1285, 103] width 36 height 24
click at [1354, 225] on div "Includes text that isn't editable" at bounding box center [1230, 217] width 342 height 20
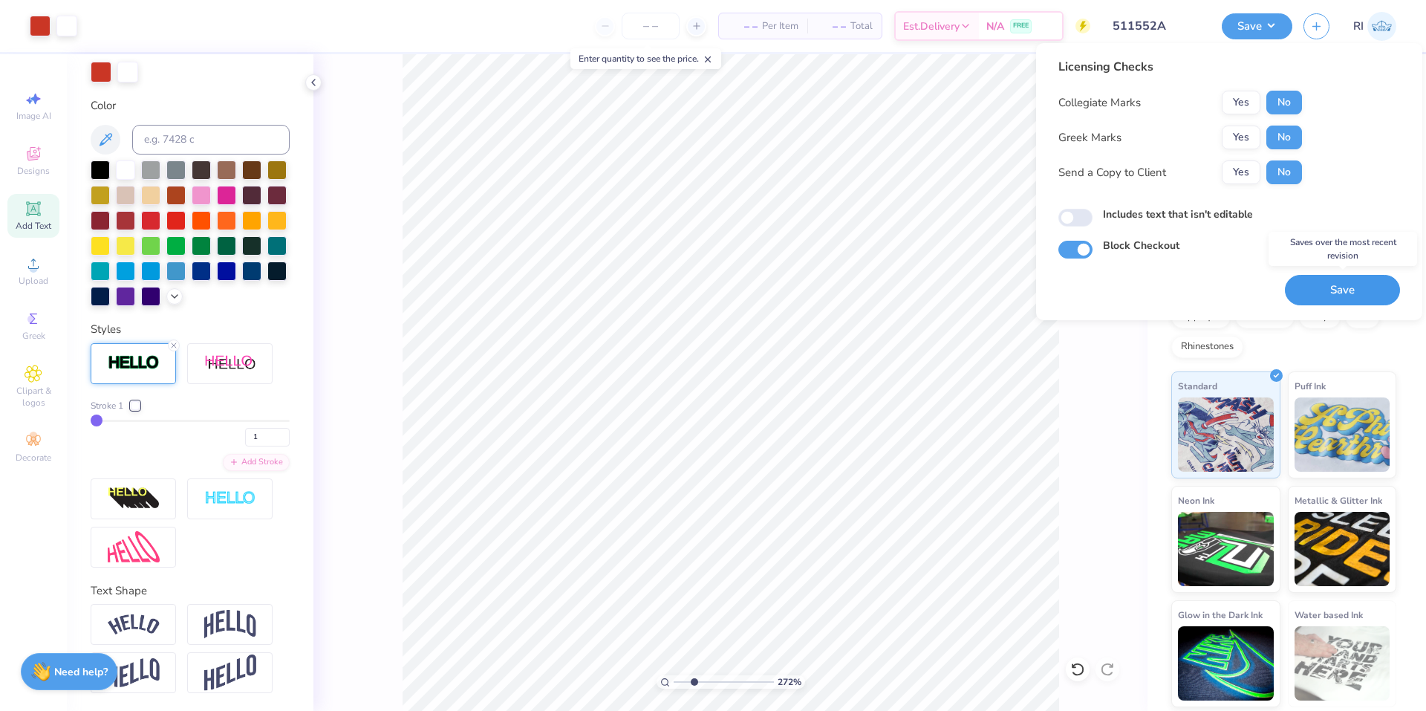
click at [1333, 285] on button "Save" at bounding box center [1342, 290] width 115 height 30
